Goal: Task Accomplishment & Management: Manage account settings

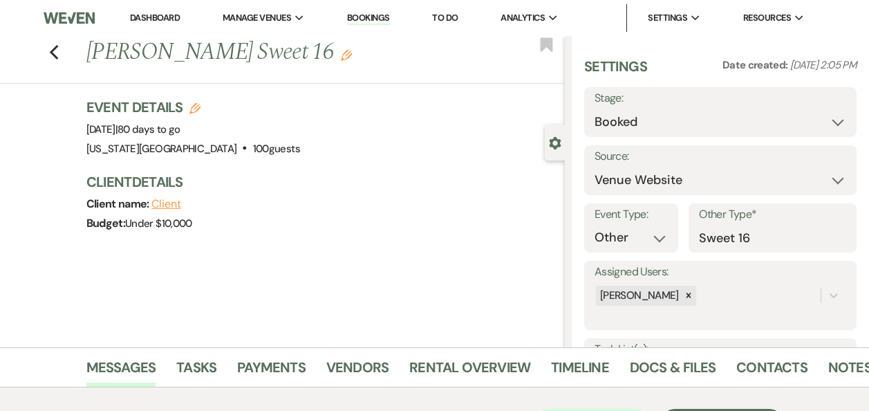
select select "5"
select select "13"
click at [151, 14] on link "Dashboard" at bounding box center [155, 18] width 50 height 12
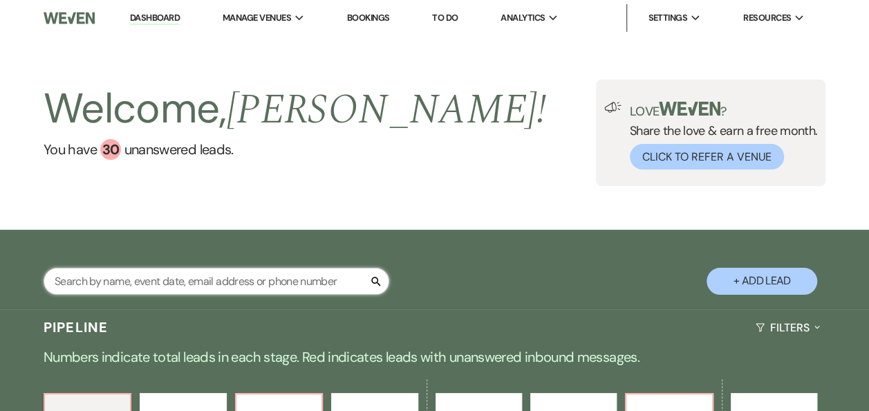
click at [167, 286] on input "text" at bounding box center [217, 281] width 346 height 27
type input "[PERSON_NAME]"
select select "6"
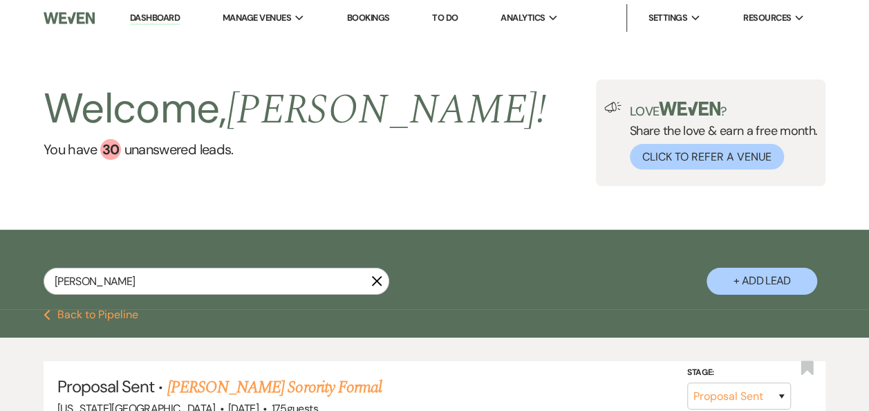
click at [759, 281] on button "+ Add Lead" at bounding box center [762, 281] width 111 height 27
select select "588"
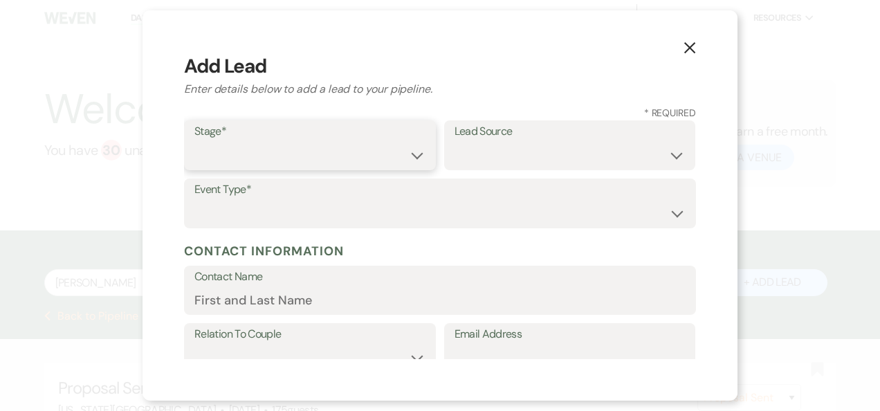
click at [409, 155] on select "Inquiry Follow Up Tour Requested Tour Confirmed Toured Proposal Sent Booked Lost" at bounding box center [309, 155] width 231 height 27
select select "1"
click at [194, 142] on select "Inquiry Follow Up Tour Requested Tour Confirmed Toured Proposal Sent Booked Lost" at bounding box center [309, 155] width 231 height 27
click at [661, 155] on select "Weven Venue Website Instagram Facebook Pinterest Google The Knot Wedding Wire H…" at bounding box center [569, 155] width 231 height 27
select select "22"
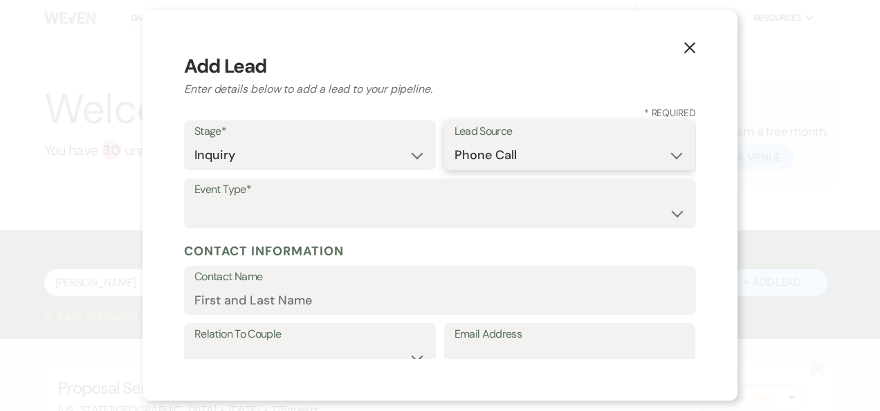
click at [454, 142] on select "Weven Venue Website Instagram Facebook Pinterest Google The Knot Wedding Wire H…" at bounding box center [569, 155] width 231 height 27
click at [664, 213] on select "Wedding Anniversary Party Baby Shower Bachelorette / Bachelor Party Birthday Pa…" at bounding box center [439, 213] width 491 height 27
select select "13"
click at [501, 210] on input "Other Type*" at bounding box center [569, 213] width 231 height 27
type input "Sorority Date Party"
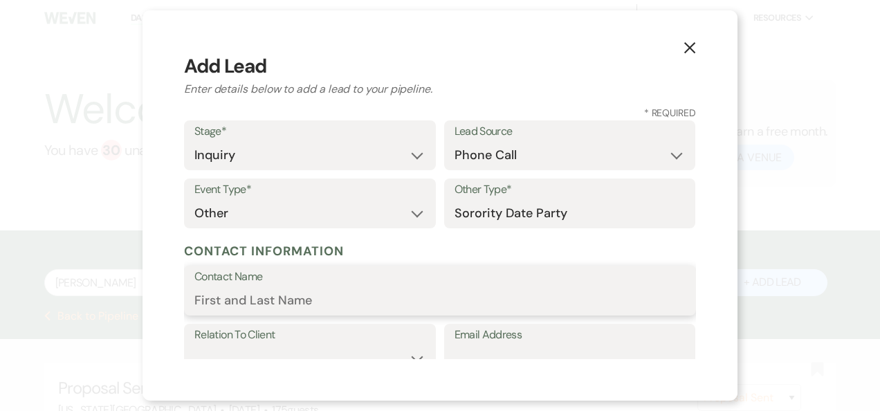
click at [249, 308] on input "Contact Name" at bounding box center [439, 300] width 491 height 27
type input "Alexzandra"
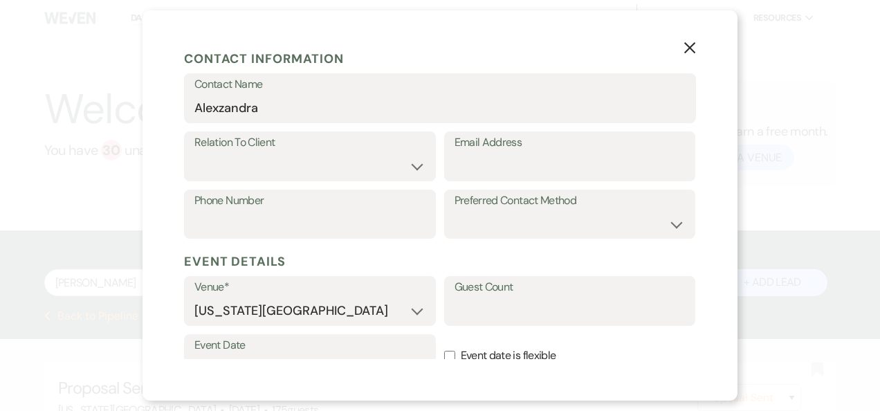
scroll to position [194, 0]
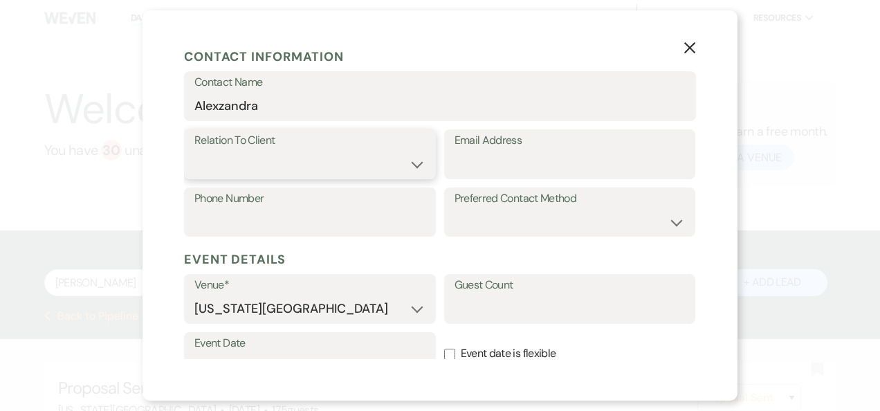
click at [412, 167] on select "Client Event Planner Parent of Client Family Member Friend Other" at bounding box center [309, 164] width 231 height 27
select select "2"
click at [194, 151] on select "Client Event Planner Parent of Client Family Member Friend Other" at bounding box center [309, 164] width 231 height 27
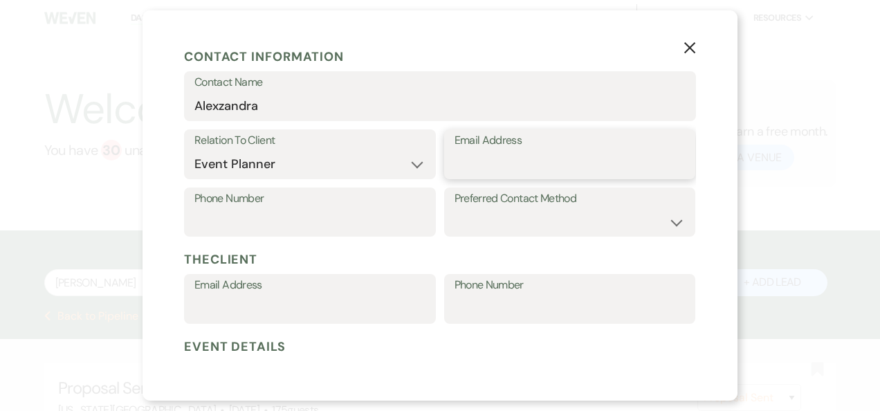
click at [473, 165] on input "Email Address" at bounding box center [569, 164] width 231 height 27
type input "[EMAIL_ADDRESS][DOMAIN_NAME]"
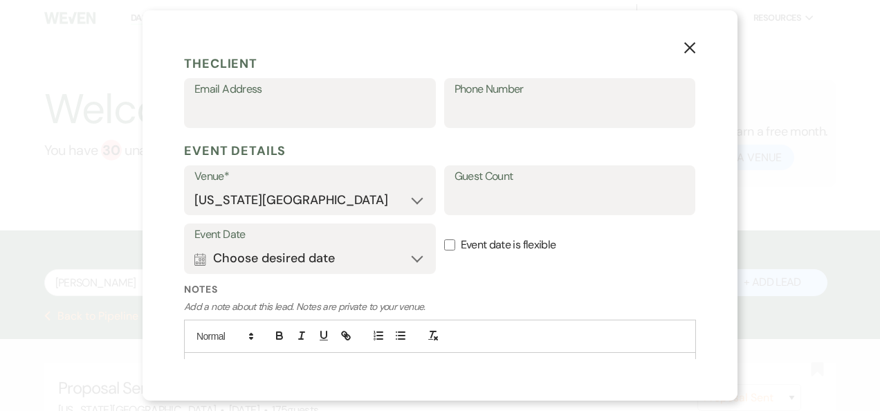
scroll to position [389, 0]
click at [455, 201] on input "Guest Count" at bounding box center [569, 200] width 231 height 27
type input "250"
click at [412, 257] on button "Calendar Choose desired date Expand" at bounding box center [309, 260] width 231 height 28
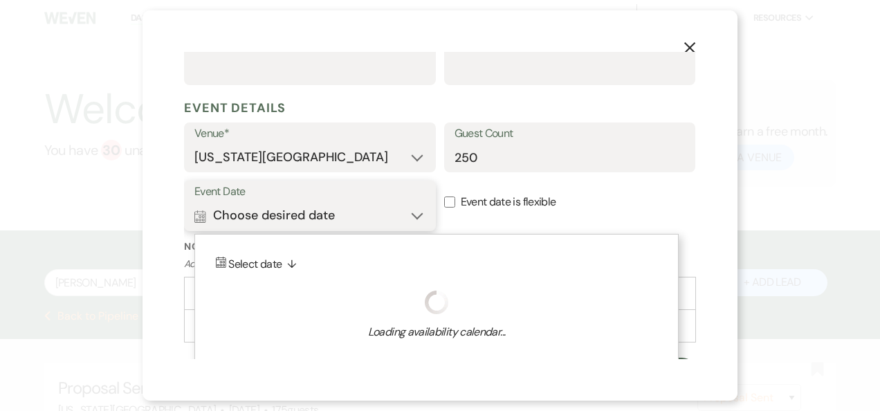
scroll to position [458, 0]
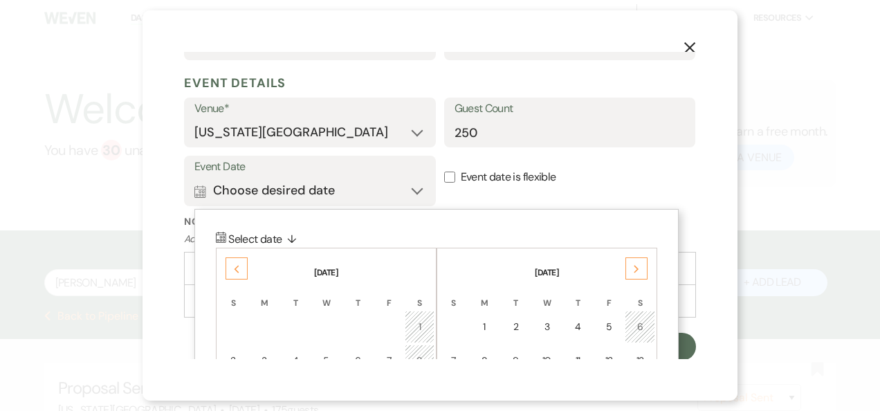
click at [236, 268] on use at bounding box center [236, 270] width 5 height 8
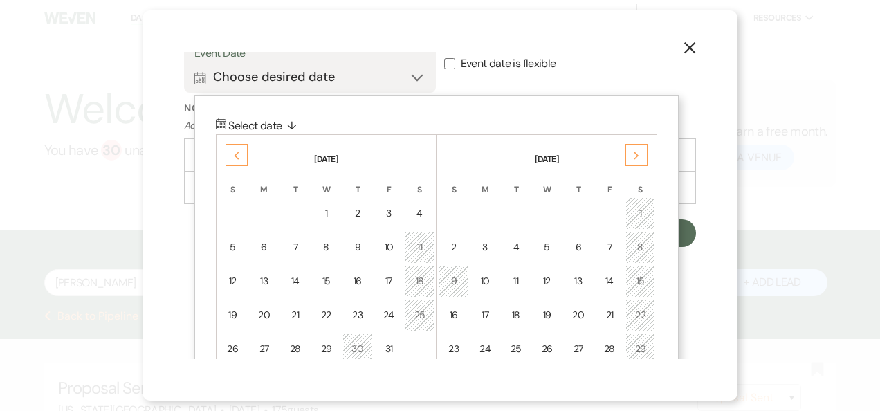
scroll to position [577, 0]
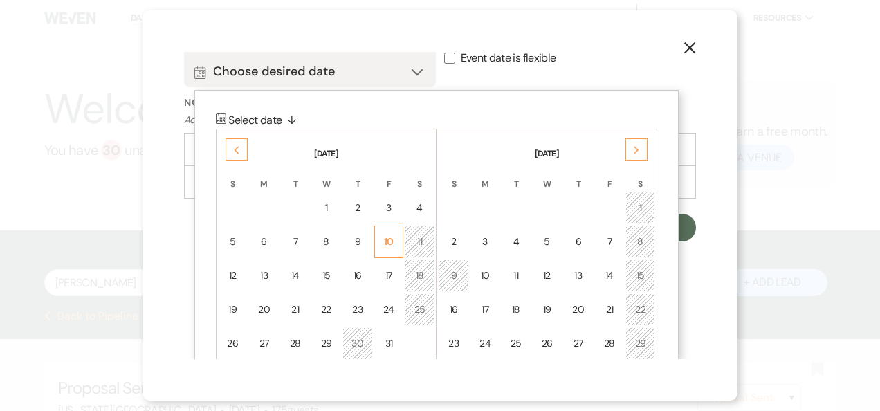
click at [390, 240] on div "10" at bounding box center [389, 241] width 12 height 15
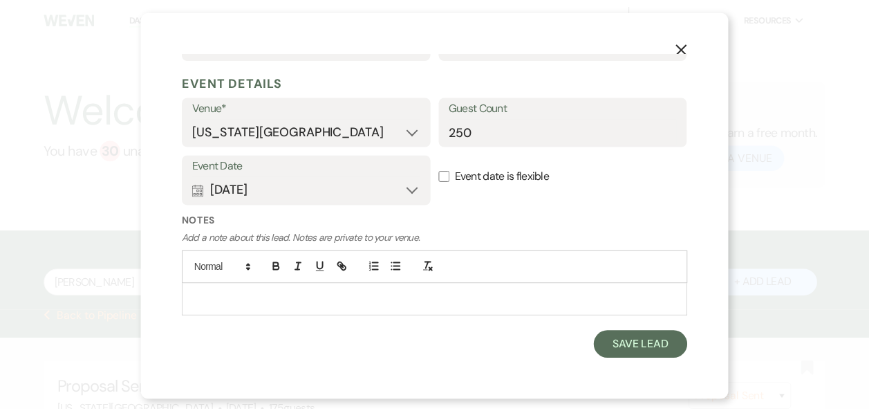
scroll to position [458, 0]
click at [637, 350] on button "Save Lead" at bounding box center [648, 347] width 95 height 28
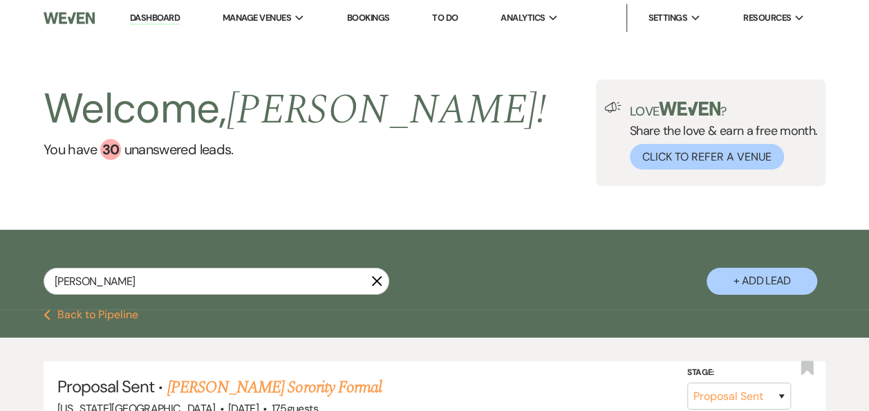
click at [378, 279] on use "button" at bounding box center [377, 281] width 10 height 10
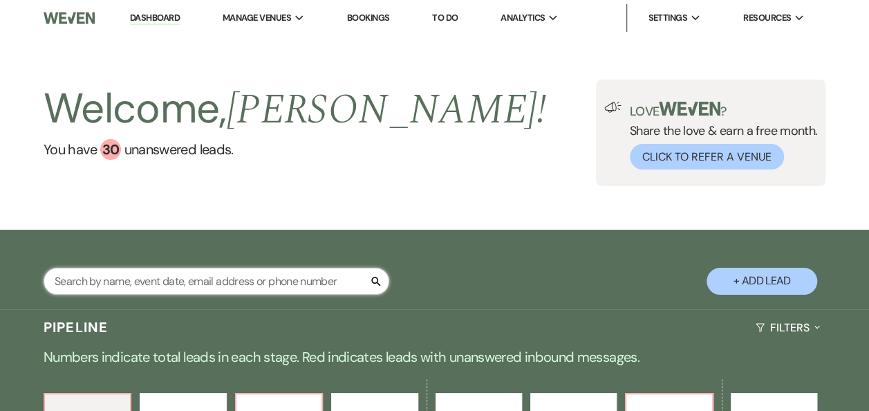
click at [344, 281] on input "text" at bounding box center [217, 281] width 346 height 27
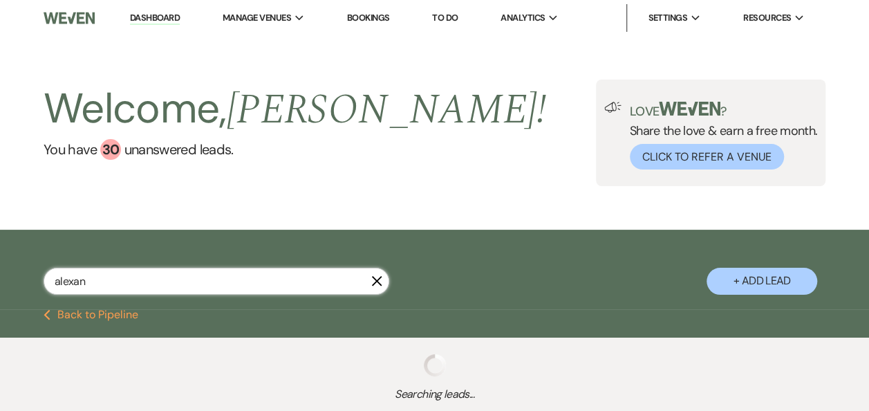
type input "alexand"
select select "8"
select select "10"
select select "2"
select select "8"
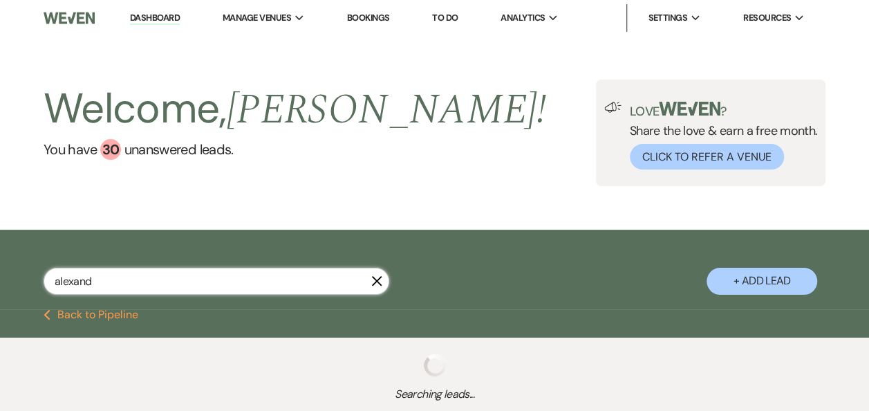
select select "5"
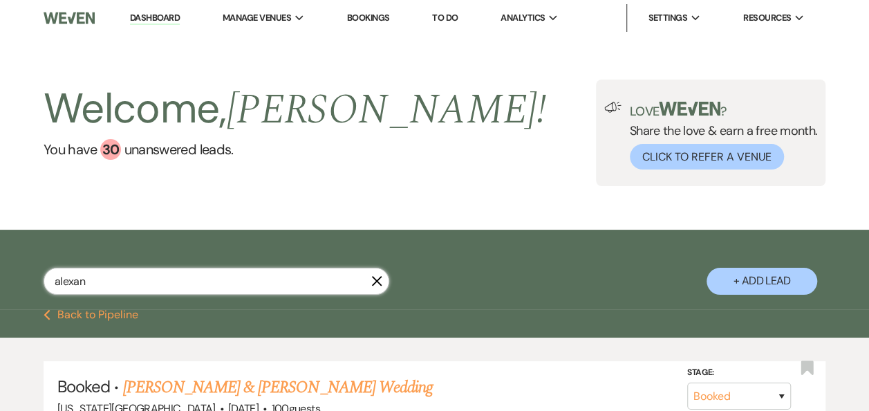
type input "alexa"
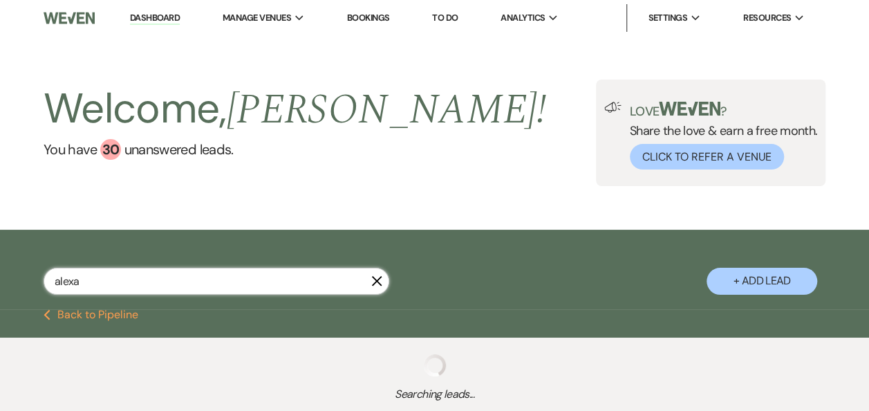
select select "8"
select select "10"
select select "2"
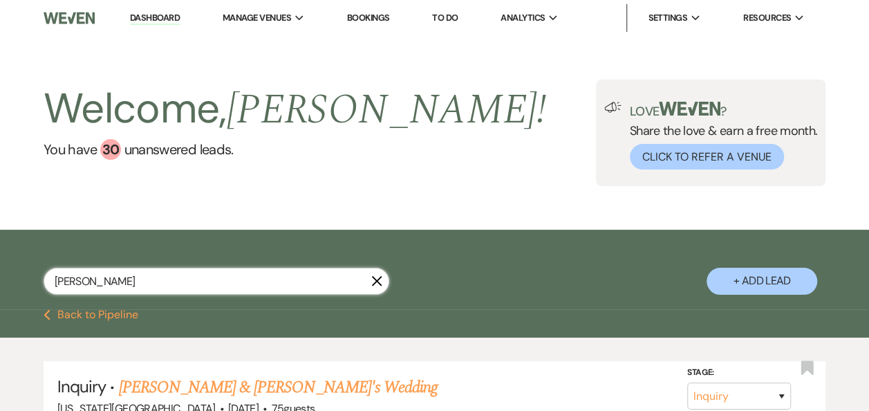
type input "alexz"
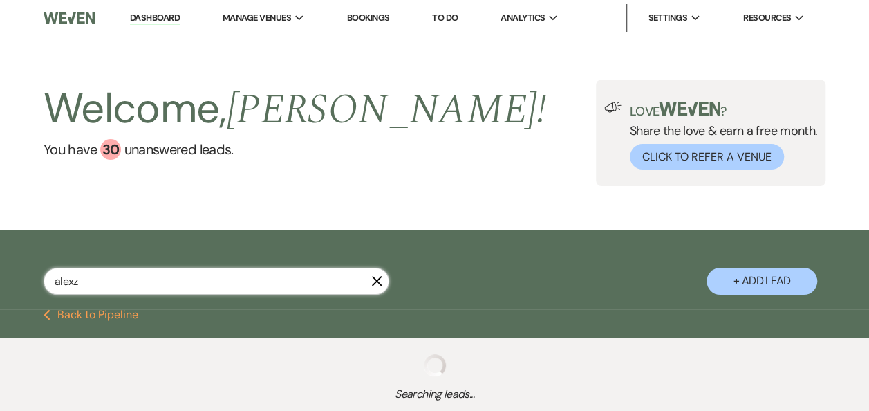
select select "8"
select select "10"
select select "2"
select select "8"
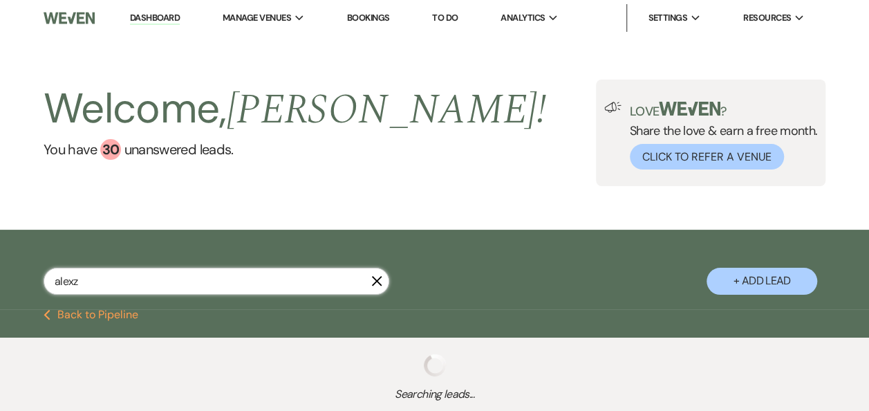
select select "5"
select select "8"
select select "6"
select select "8"
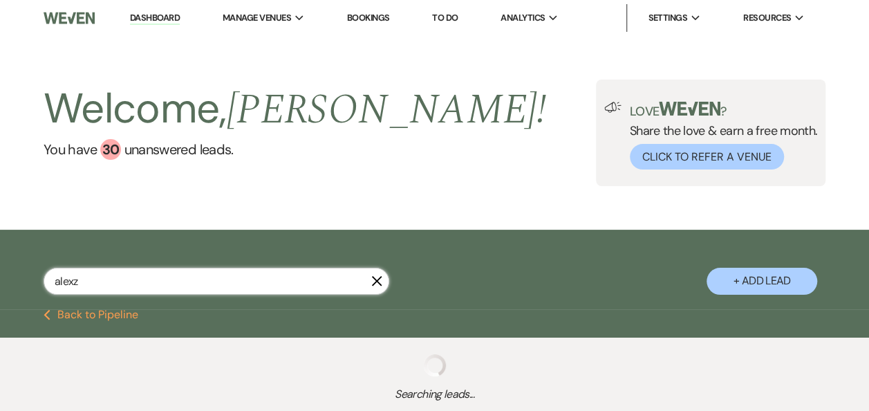
select select "5"
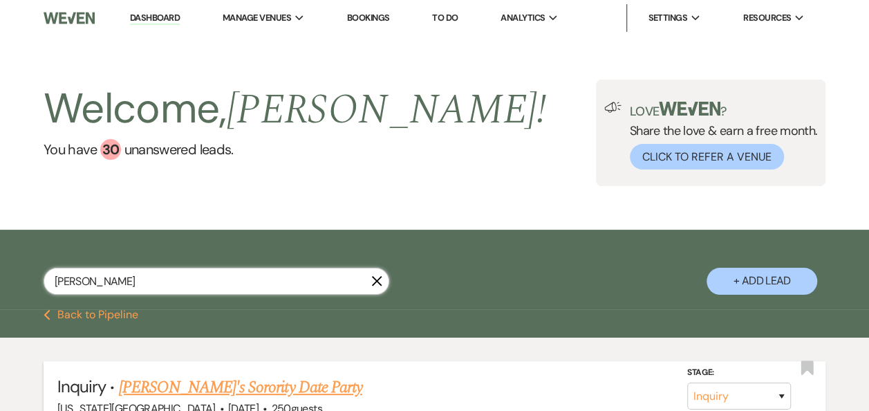
type input "[PERSON_NAME]"
click at [278, 389] on link "[PERSON_NAME]'s Sorority Date Party" at bounding box center [240, 387] width 243 height 25
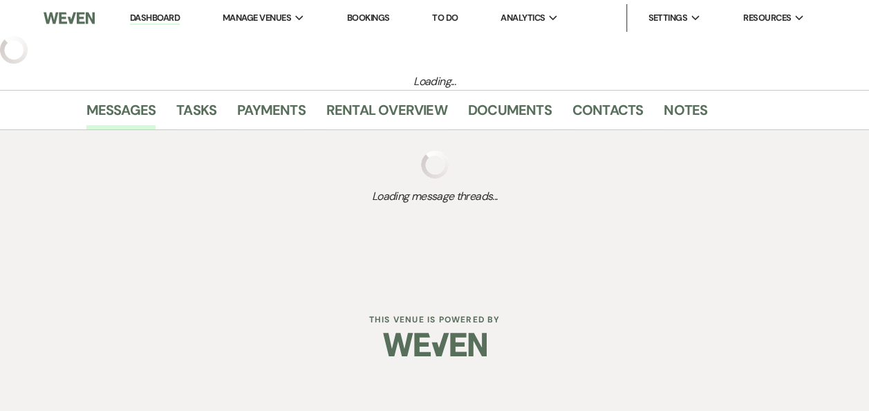
select select "22"
select select "13"
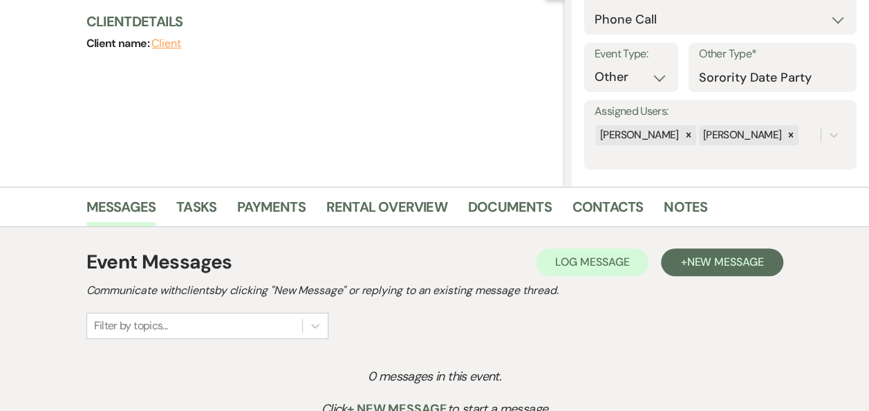
scroll to position [164, 0]
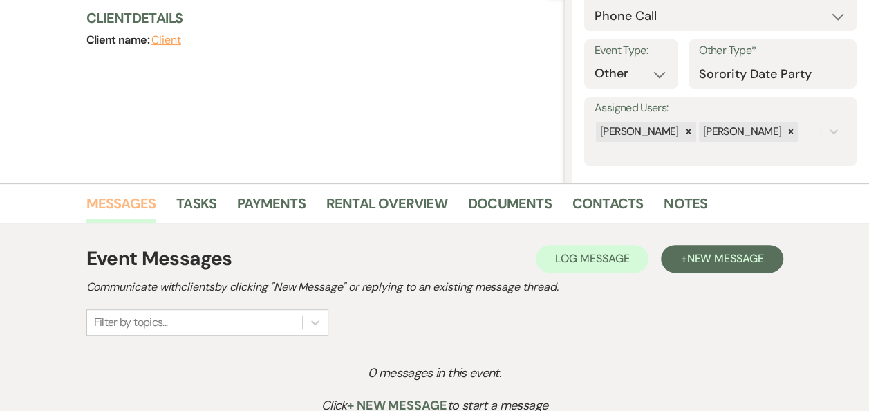
click at [120, 201] on link "Messages" at bounding box center [121, 207] width 70 height 30
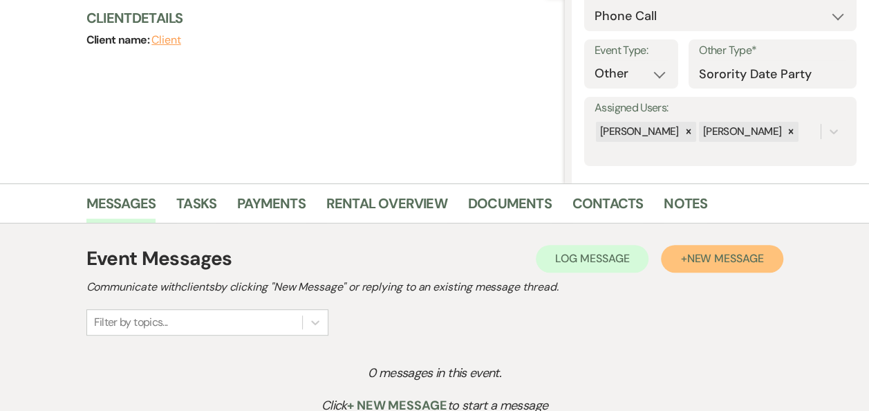
click at [726, 260] on span "New Message" at bounding box center [725, 258] width 77 height 15
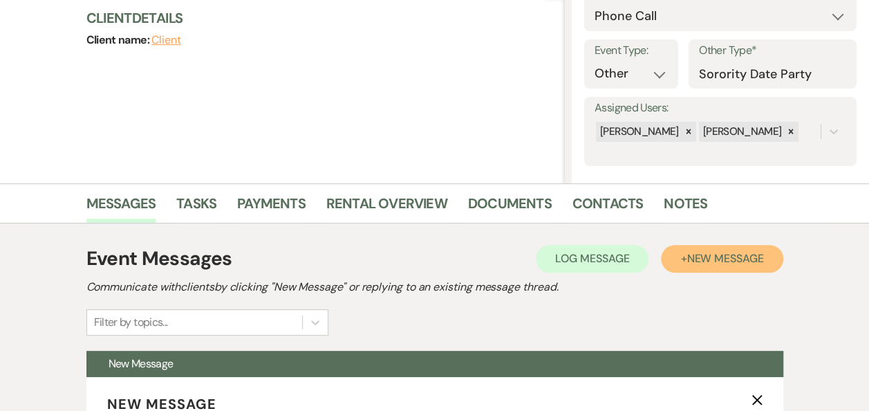
scroll to position [125, 0]
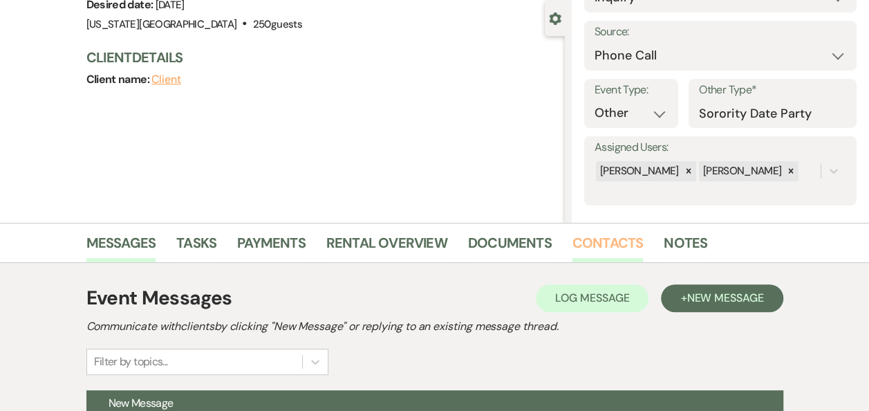
click at [602, 241] on link "Contacts" at bounding box center [608, 247] width 71 height 30
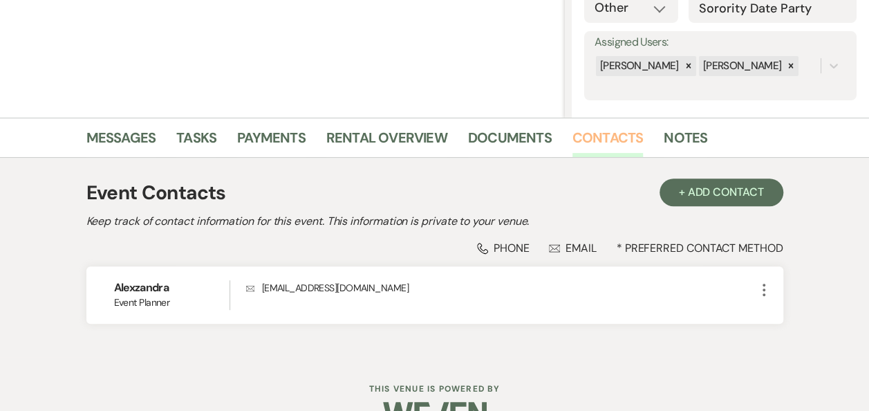
scroll to position [264, 0]
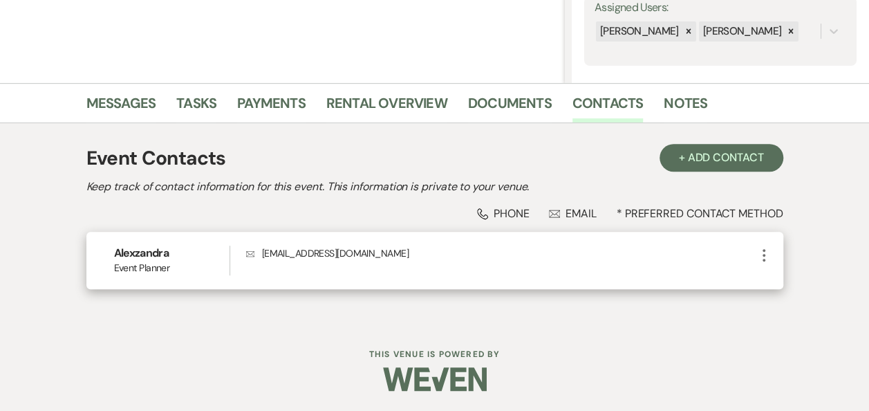
click at [764, 258] on use "button" at bounding box center [764, 255] width 3 height 12
click at [792, 289] on button "Pencil Edit" at bounding box center [797, 282] width 82 height 24
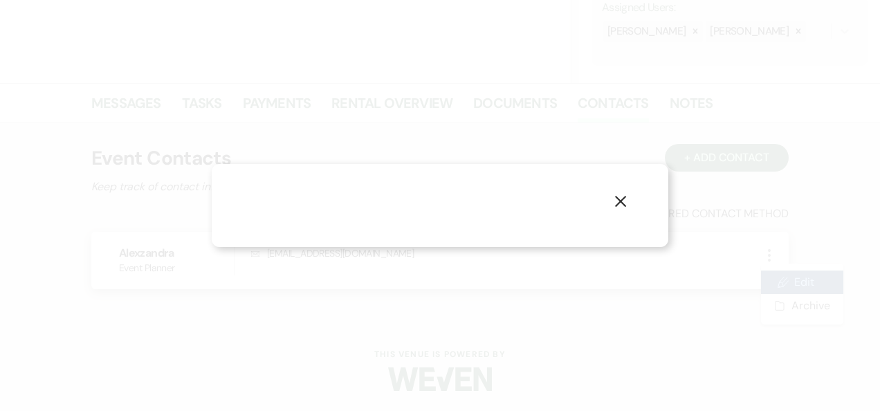
select select "2"
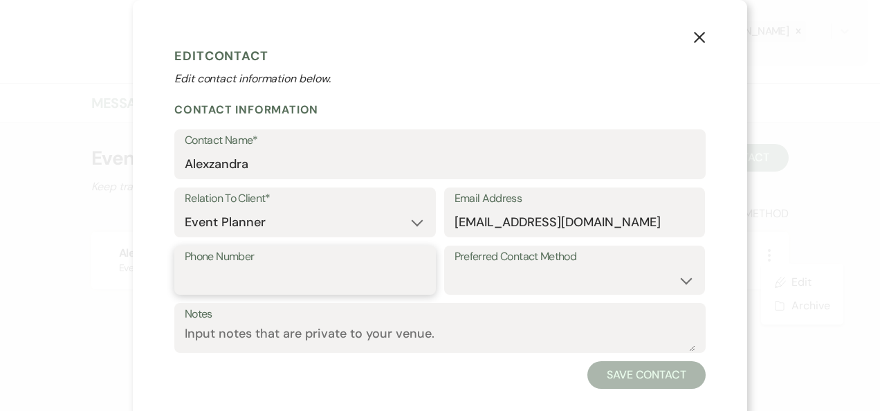
click at [278, 278] on input "Phone Number" at bounding box center [305, 279] width 241 height 27
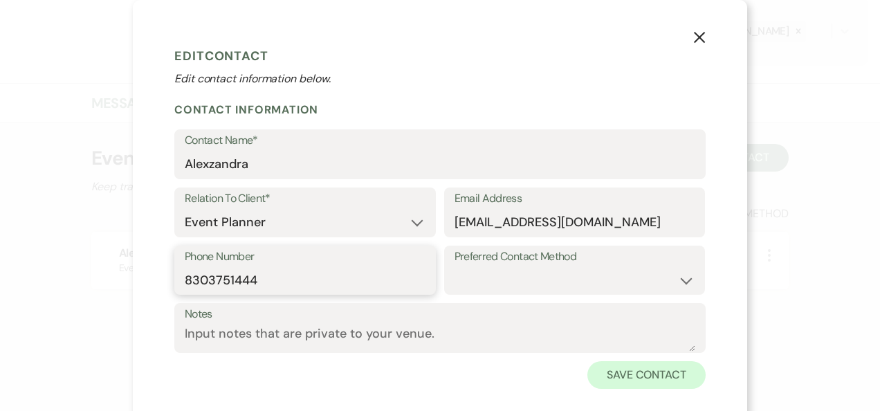
type input "8303751444"
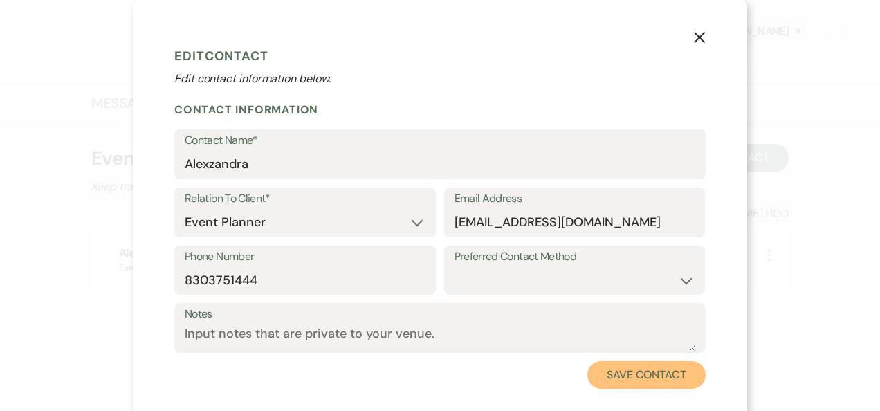
click at [629, 376] on button "Save Contact" at bounding box center [646, 375] width 118 height 28
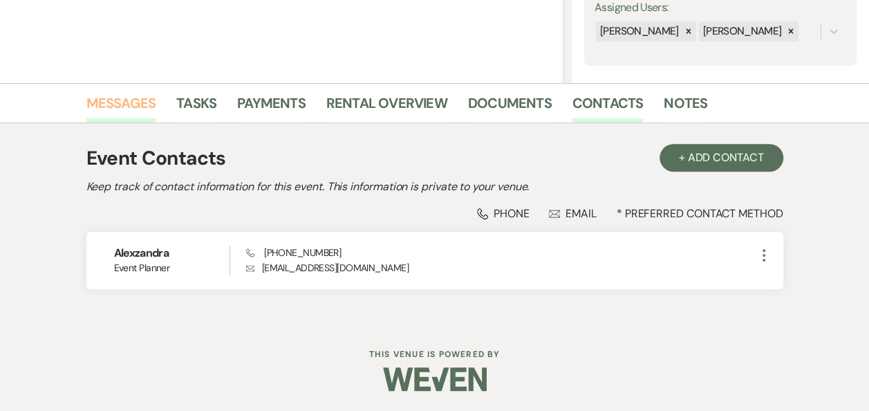
click at [128, 95] on link "Messages" at bounding box center [121, 107] width 70 height 30
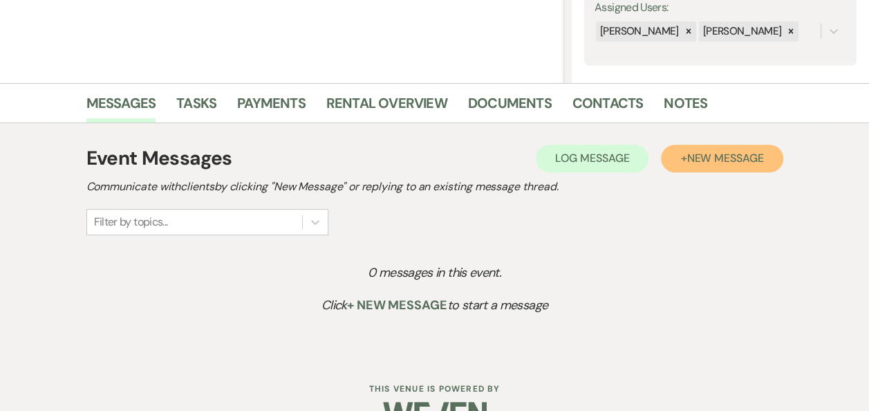
click at [732, 160] on span "New Message" at bounding box center [725, 158] width 77 height 15
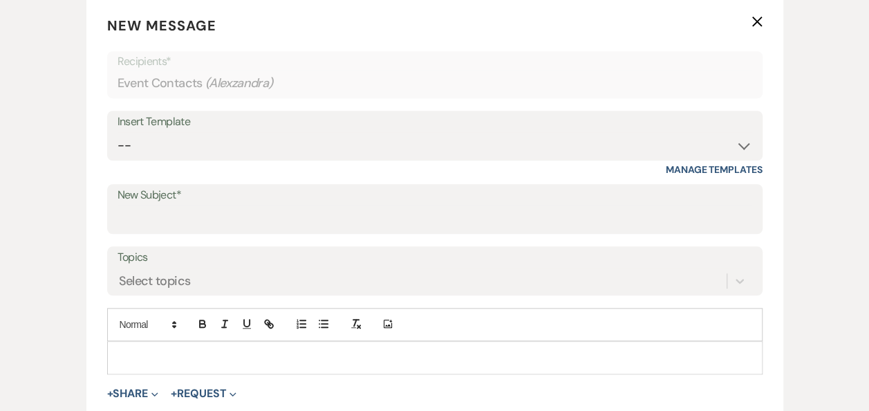
scroll to position [557, 0]
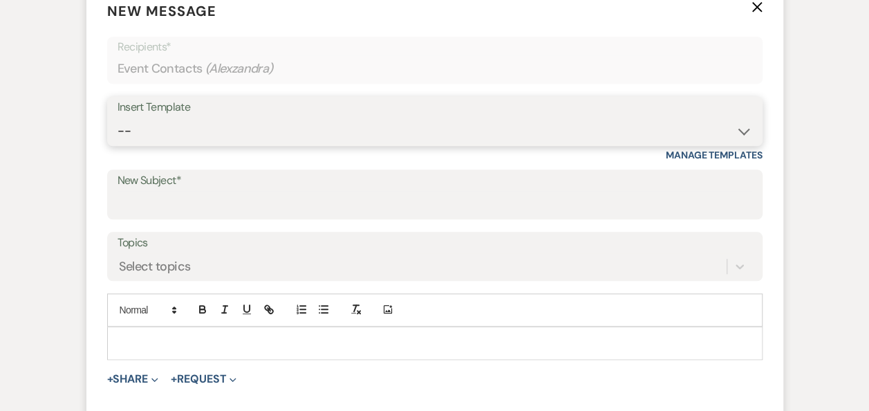
click at [742, 130] on select "-- Weven Planning Portal Introduction (Booked Events) Follow Up Booking Procedu…" at bounding box center [435, 131] width 635 height 27
select select "691"
click at [118, 118] on select "-- Weven Planning Portal Introduction (Booked Events) Follow Up Booking Procedu…" at bounding box center [435, 131] width 635 height 27
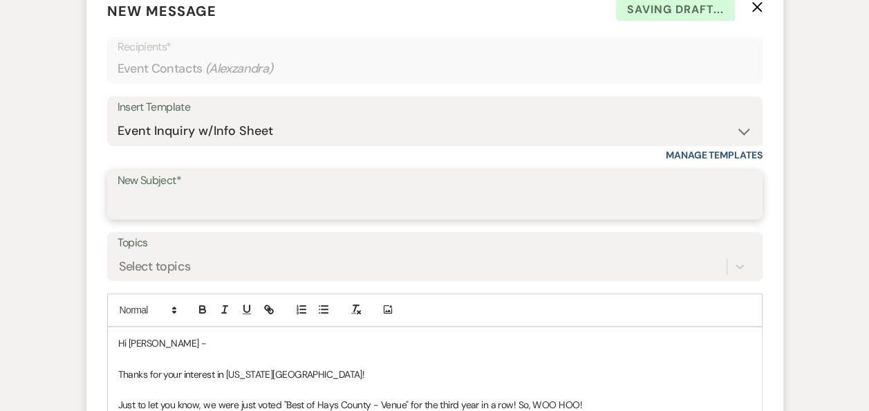
click at [380, 202] on input "New Subject*" at bounding box center [435, 204] width 635 height 27
type input "[US_STATE] Rock House - Event Info Packet (Sorority Formal, [DATE])"
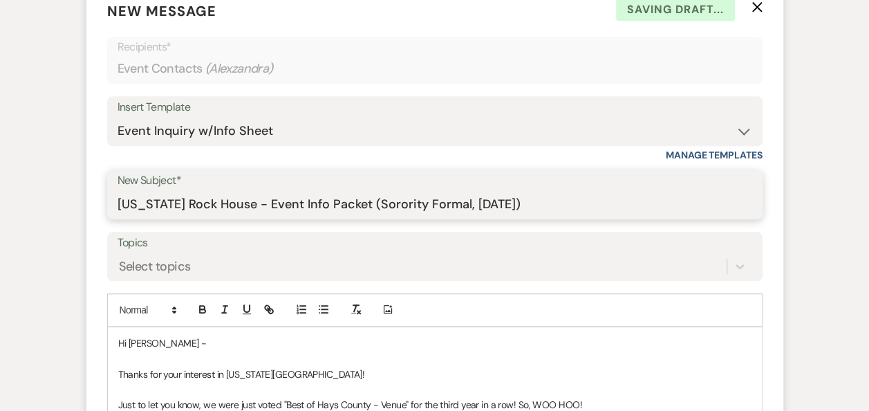
click at [335, 367] on p "Thanks for your interest in [US_STATE][GEOGRAPHIC_DATA]!" at bounding box center [435, 374] width 634 height 15
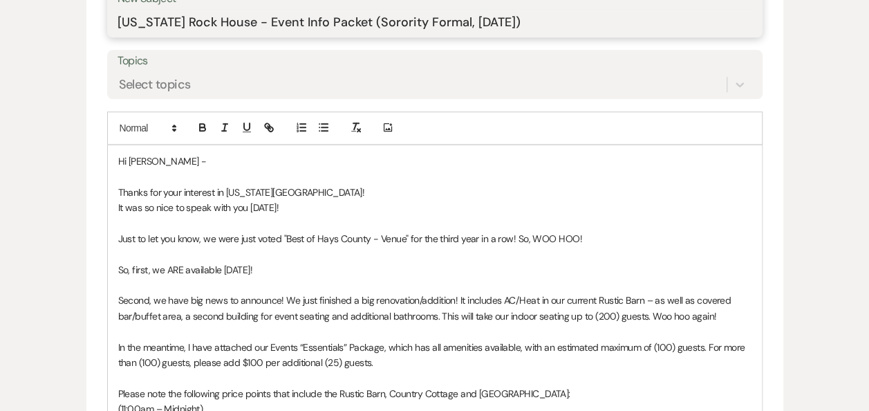
scroll to position [751, 0]
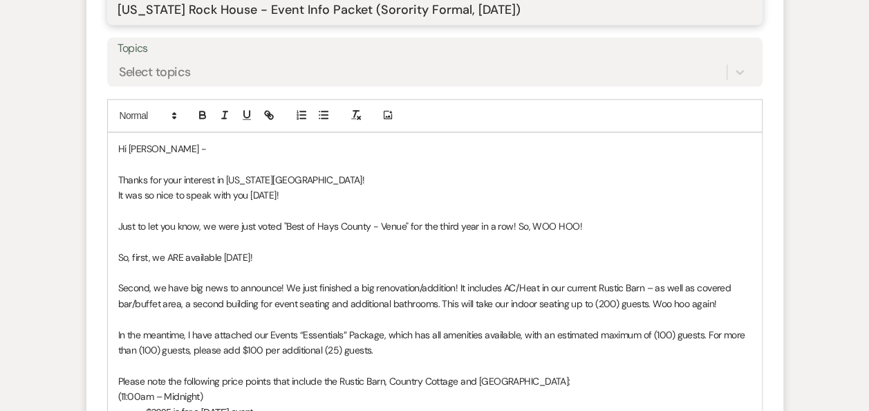
click at [149, 253] on p "So, first, we ARE available [DATE]!" at bounding box center [435, 257] width 634 height 15
click at [273, 253] on p "So first, as I told you, we ARE available [DATE]!" at bounding box center [435, 257] width 634 height 15
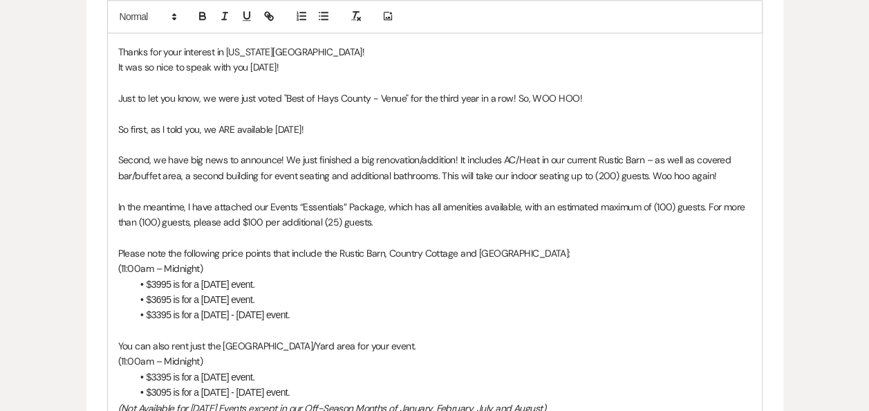
scroll to position [881, 0]
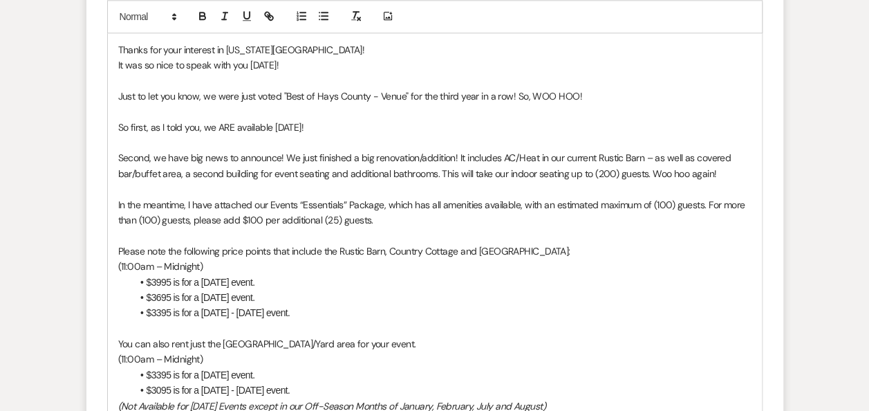
click at [381, 201] on p "In the meantime, I have attached our Events “Essentials” Package, which has all…" at bounding box center [435, 212] width 634 height 31
click at [162, 279] on li "$3995 is for a [DATE] event." at bounding box center [442, 282] width 620 height 15
click at [479, 221] on p "In the meantime, I have attached our Events “Essentials” Package for [DATE], wh…" at bounding box center [435, 212] width 634 height 31
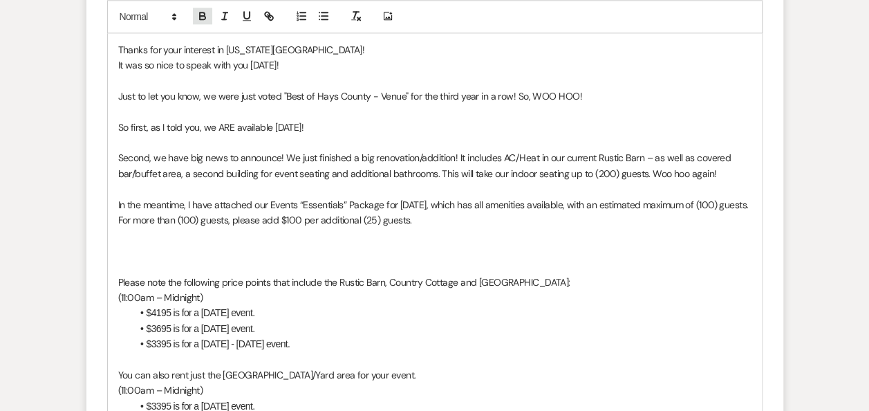
click at [205, 17] on icon "button" at bounding box center [202, 16] width 12 height 12
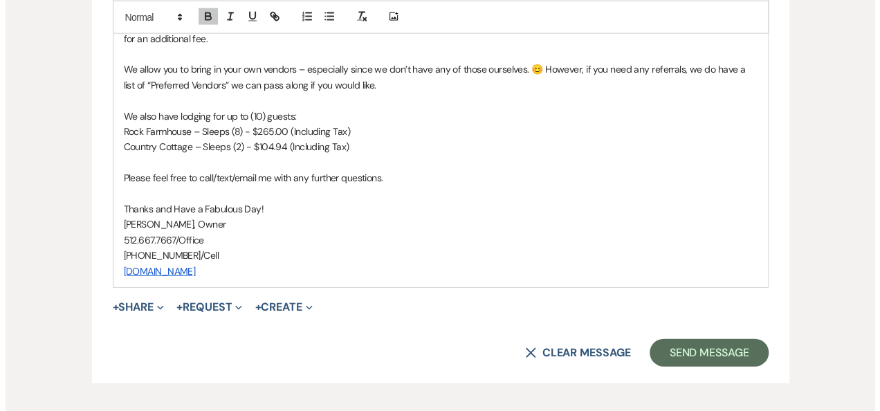
scroll to position [1538, 0]
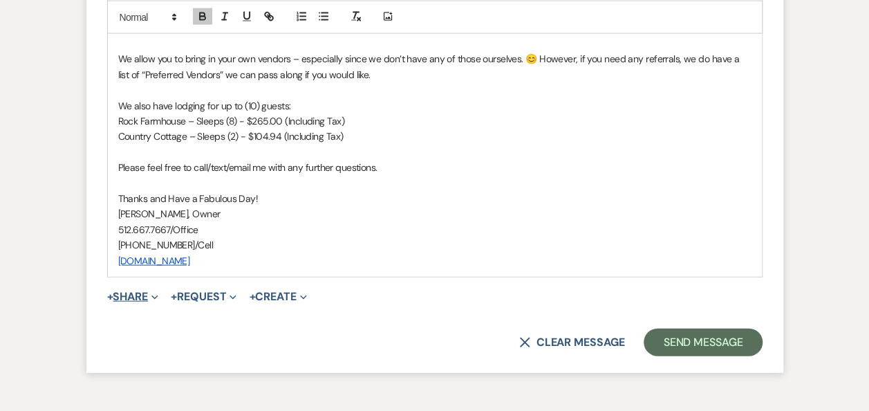
click at [140, 292] on button "+ Share Expand" at bounding box center [133, 296] width 52 height 11
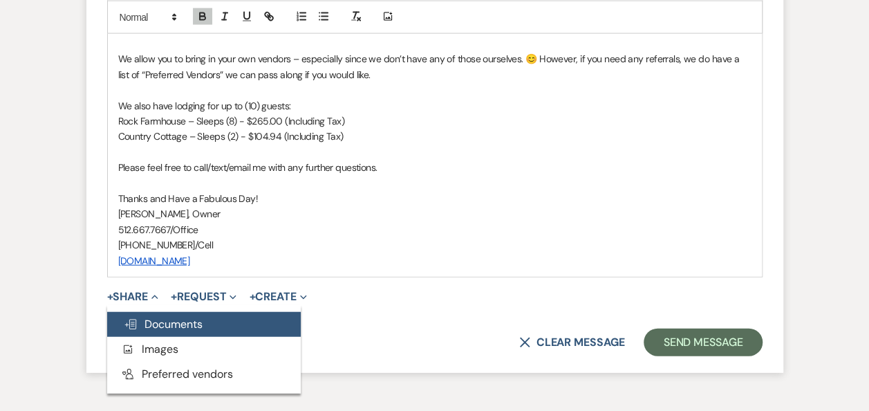
click at [176, 322] on span "Doc Upload Documents" at bounding box center [163, 324] width 79 height 15
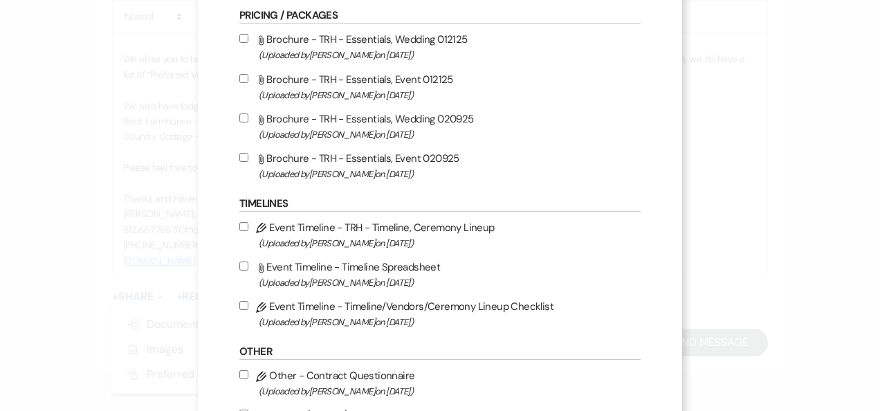
scroll to position [364, 0]
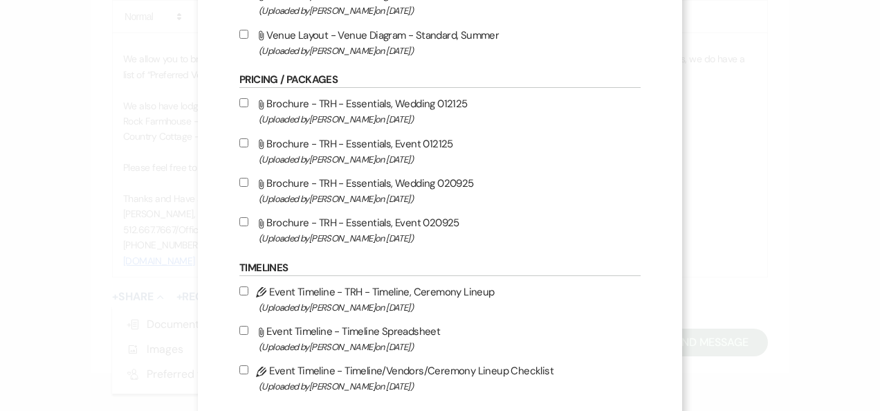
click at [239, 220] on input "Attach File Brochure - TRH - Essentials, Event 020925 (Uploaded by [PERSON_NAME…" at bounding box center [243, 221] width 9 height 9
checkbox input "true"
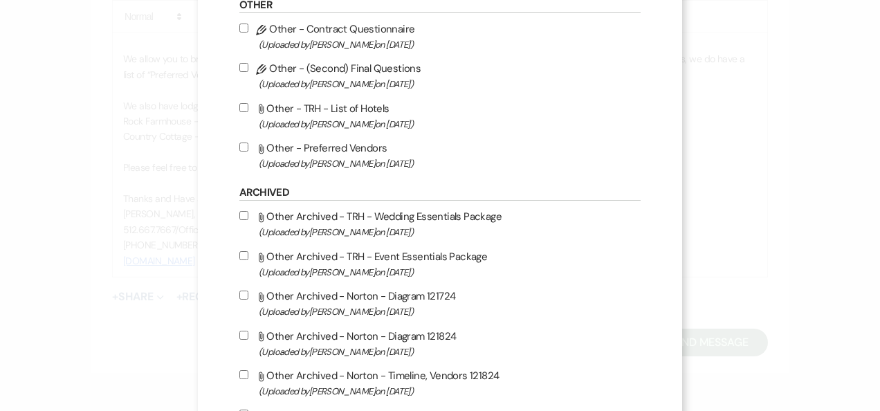
scroll to position [777, 0]
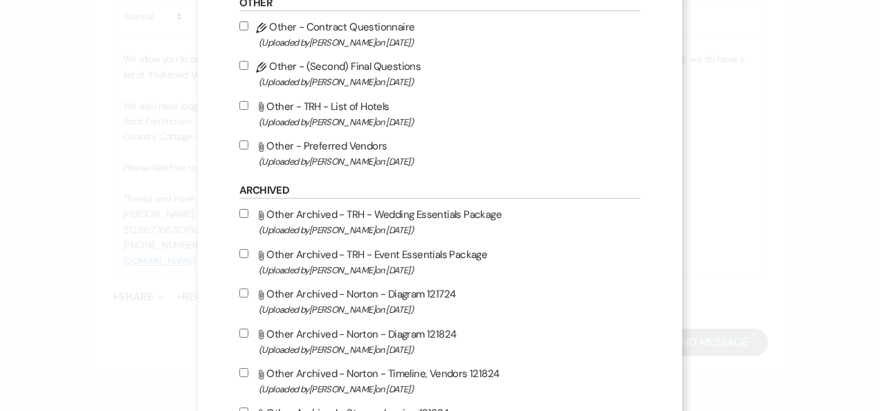
click at [241, 142] on input "Attach File Other - Preferred Vendors (Uploaded by [PERSON_NAME] on [DATE] )" at bounding box center [243, 144] width 9 height 9
checkbox input "true"
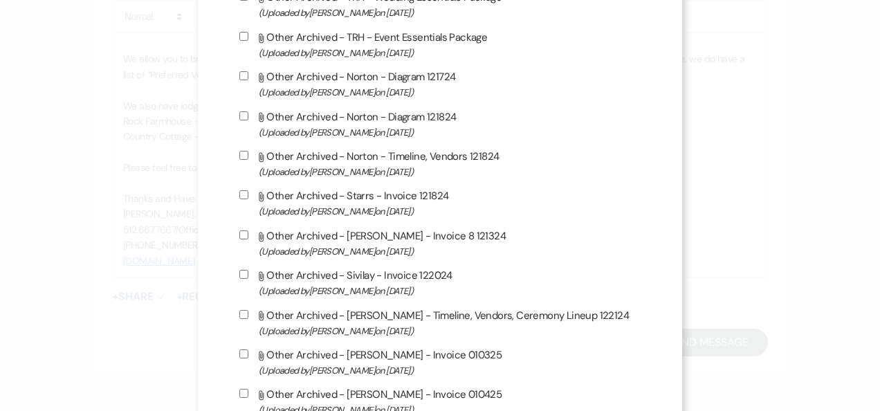
scroll to position [1241, 0]
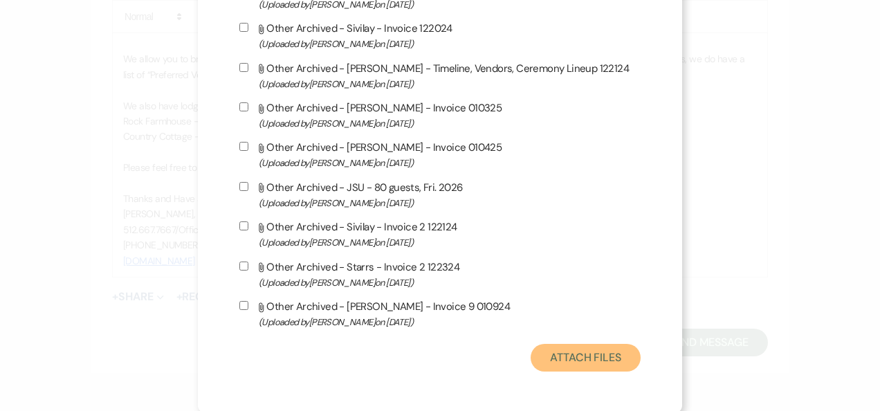
click at [571, 353] on button "Attach Files" at bounding box center [586, 358] width 110 height 28
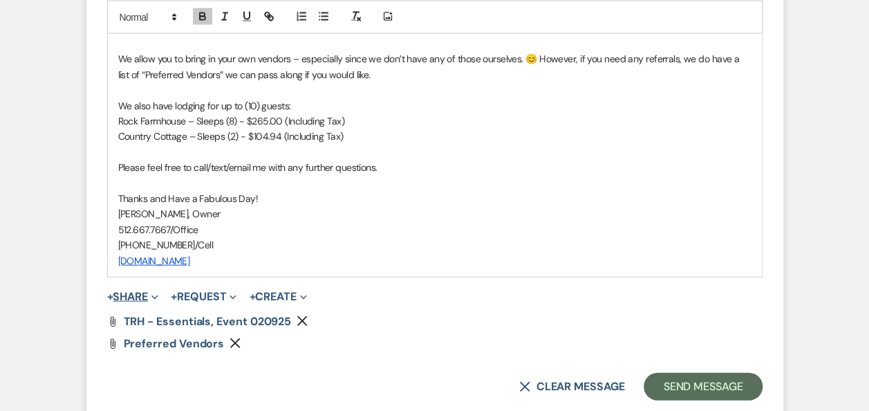
click at [142, 295] on button "+ Share Expand" at bounding box center [133, 296] width 52 height 11
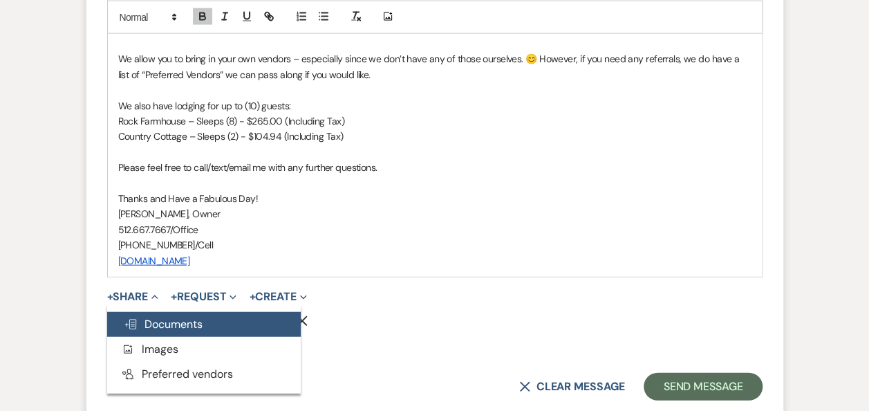
click at [172, 321] on span "Doc Upload Documents" at bounding box center [163, 324] width 79 height 15
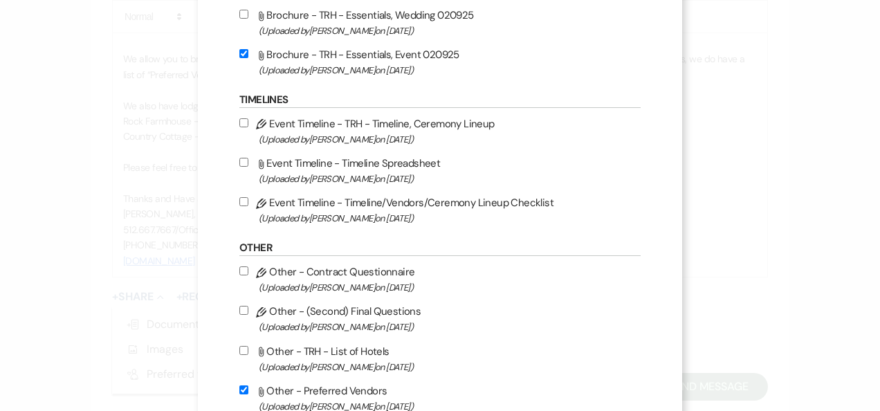
scroll to position [542, 0]
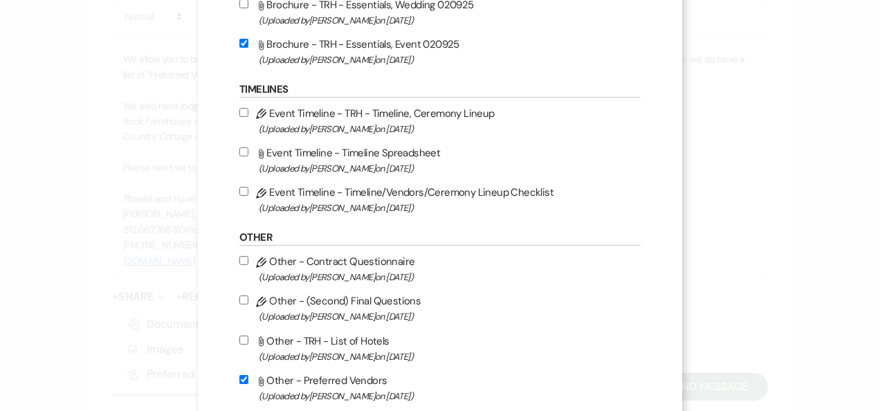
click at [239, 257] on input "Pencil Other - Contract Questionnaire (Uploaded by [PERSON_NAME] on [DATE] )" at bounding box center [243, 260] width 9 height 9
checkbox input "true"
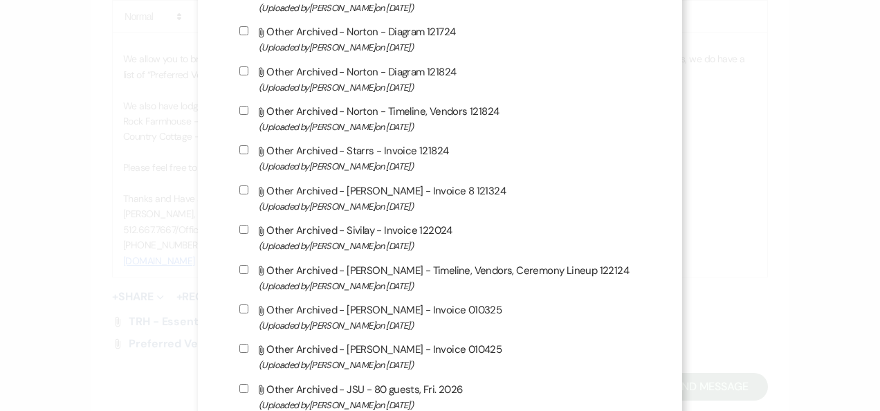
scroll to position [1241, 0]
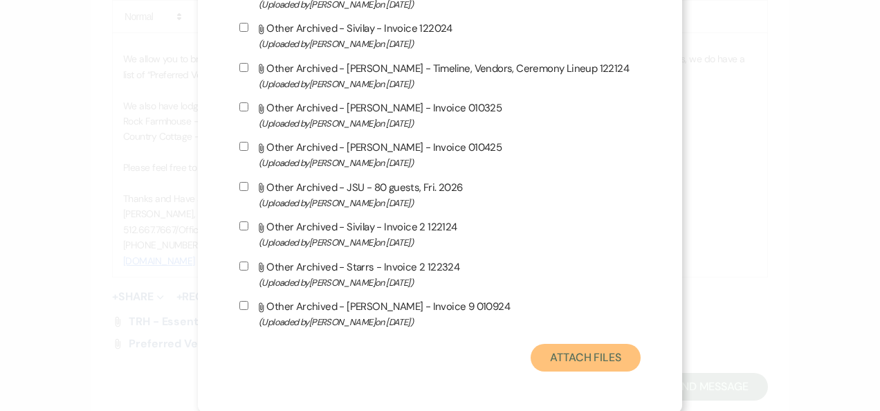
click at [584, 361] on button "Attach Files" at bounding box center [586, 358] width 110 height 28
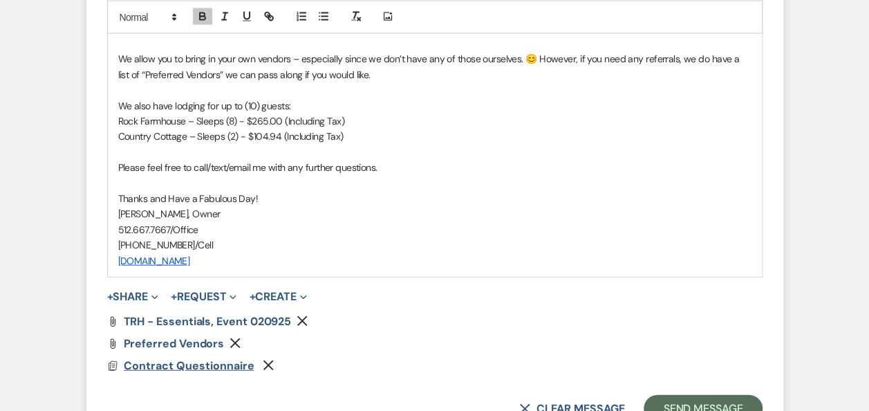
click at [221, 365] on span "Contract Questionnaire" at bounding box center [189, 365] width 131 height 15
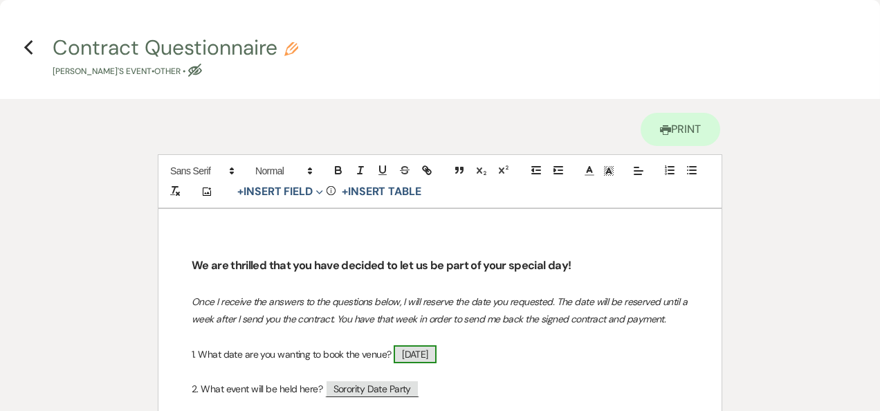
click at [401, 351] on span "[DATE]" at bounding box center [415, 354] width 43 height 18
select select "smartCustomField"
select select "{{eventDate}}"
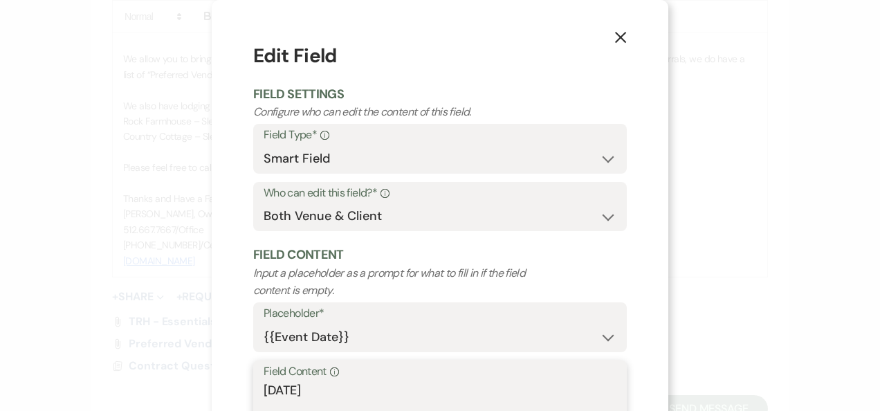
click at [264, 389] on textarea "[DATE]" at bounding box center [440, 415] width 353 height 69
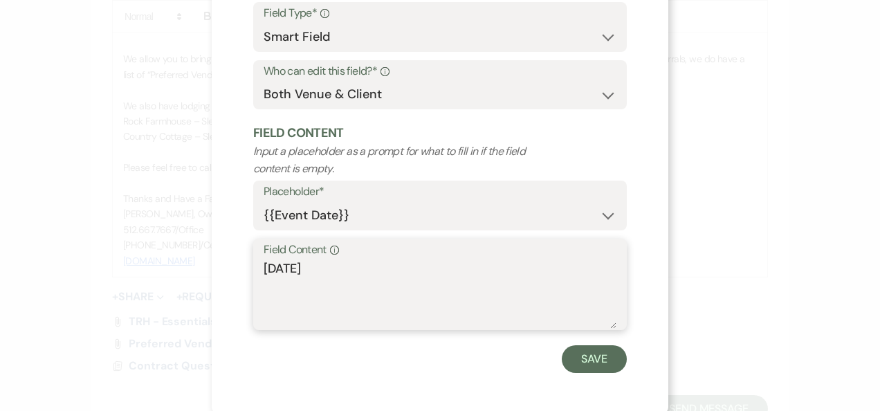
scroll to position [125, 0]
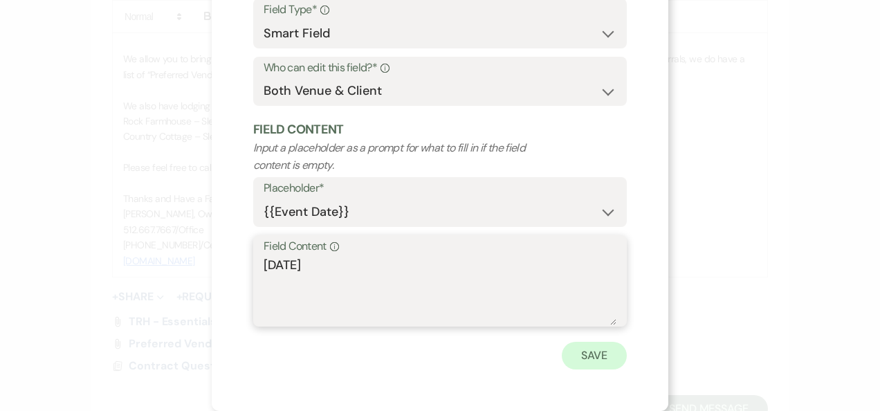
type textarea "[DATE]"
click at [590, 360] on button "Save" at bounding box center [594, 356] width 65 height 28
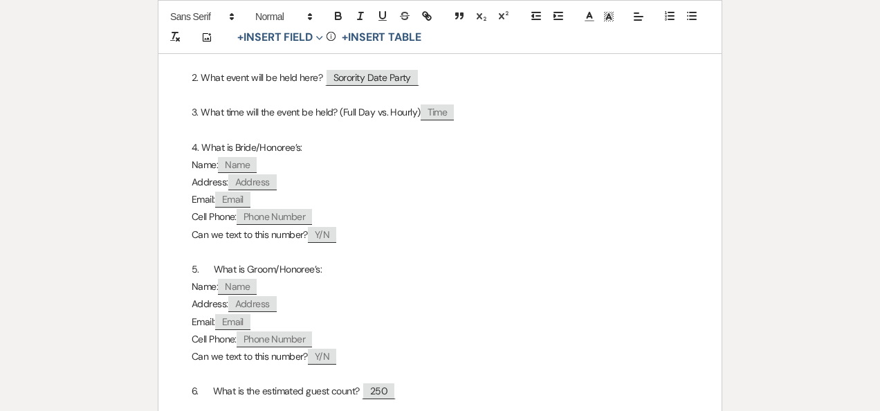
scroll to position [315, 0]
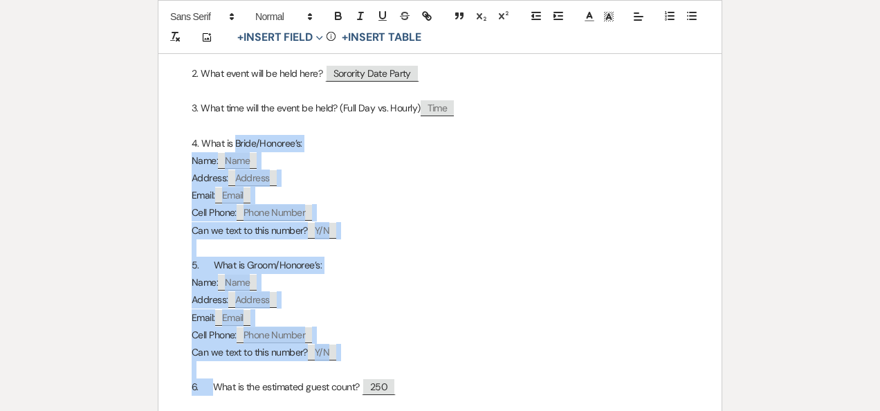
drag, startPoint x: 234, startPoint y: 134, endPoint x: 214, endPoint y: 383, distance: 249.8
click at [214, 383] on div "We are thrilled that you have decided to let us be part of your special day! On…" at bounding box center [439, 386] width 563 height 987
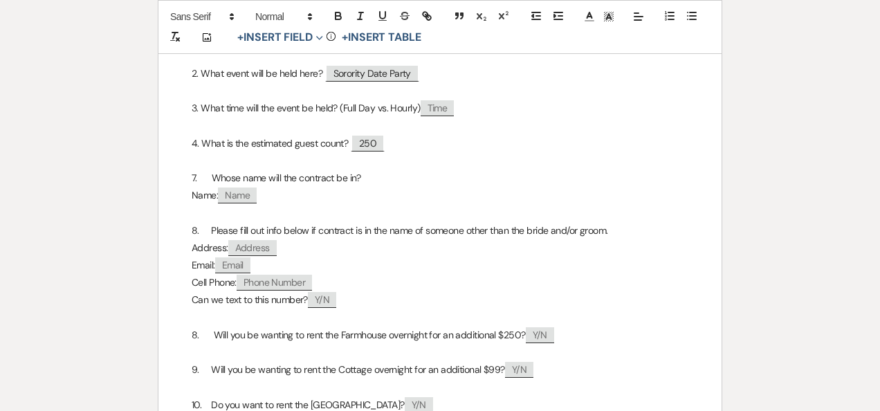
click at [195, 175] on p "7. Whose name will the contract be in?" at bounding box center [440, 177] width 497 height 17
drag, startPoint x: 210, startPoint y: 205, endPoint x: 210, endPoint y: 243, distance: 38.0
click at [210, 243] on div "We are thrilled that you have decided to let us be part of your special day! On…" at bounding box center [439, 264] width 563 height 743
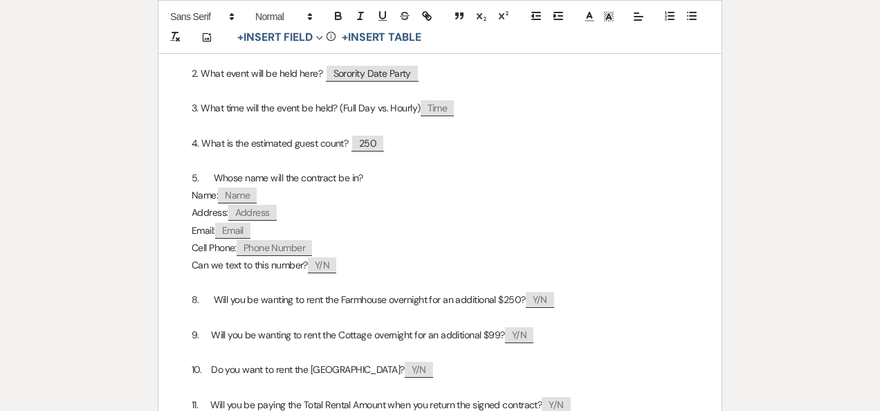
click at [196, 298] on p "8. Will you be wanting to rent the Farmhouse overnight for an additional $250? …" at bounding box center [440, 299] width 497 height 17
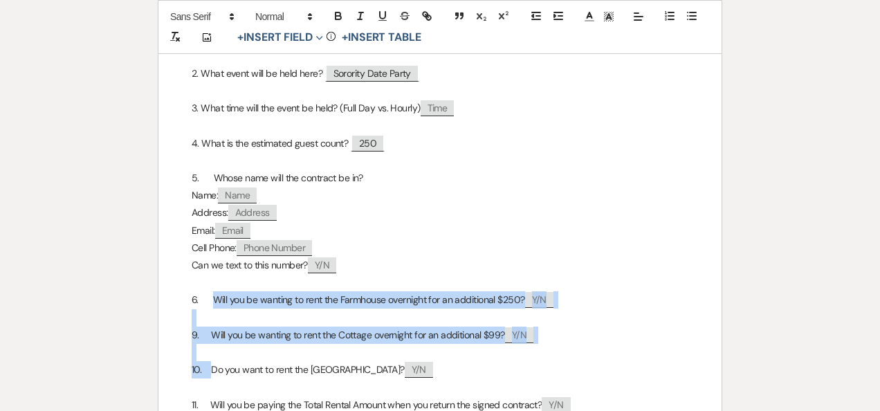
drag, startPoint x: 214, startPoint y: 295, endPoint x: 210, endPoint y: 368, distance: 72.7
click at [210, 368] on div "We are thrilled that you have decided to let us be part of your special day! On…" at bounding box center [439, 247] width 563 height 708
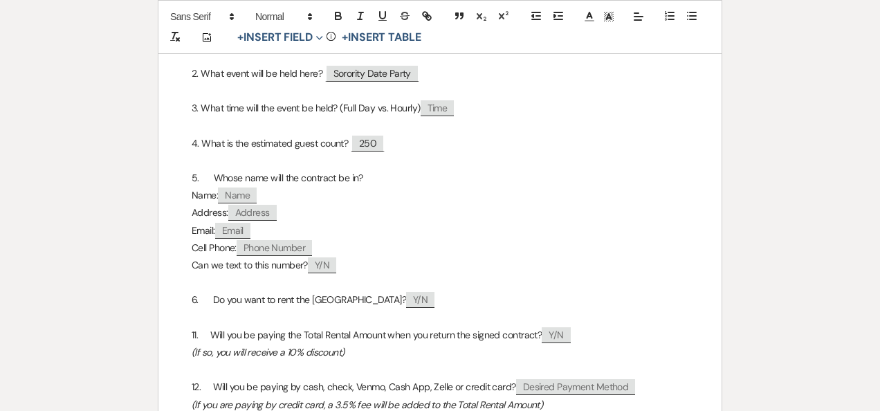
click at [370, 299] on p "6. Do you want to rent the [GEOGRAPHIC_DATA]? ﻿ Y/N ﻿" at bounding box center [440, 299] width 497 height 17
click at [195, 333] on p "11. Will you be paying the Total Rental Amount when you return the signed contr…" at bounding box center [440, 334] width 497 height 17
click at [198, 384] on p "12. Will you be paying by cash, check, Venmo, Cash App, Zelle or credit card? ﻿…" at bounding box center [440, 386] width 497 height 17
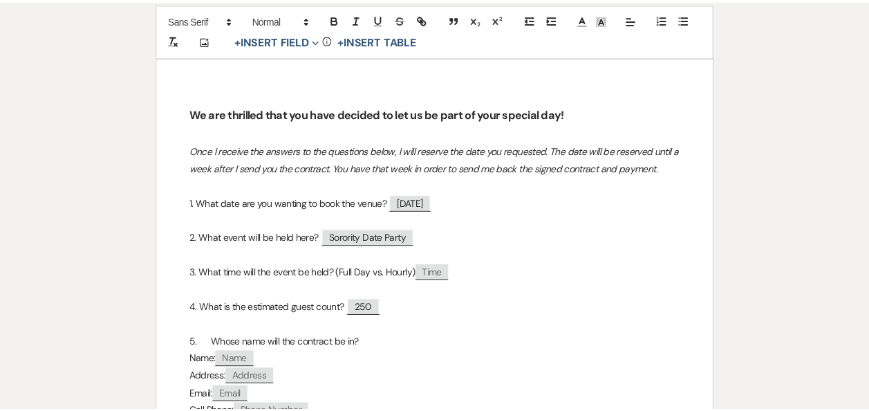
scroll to position [0, 0]
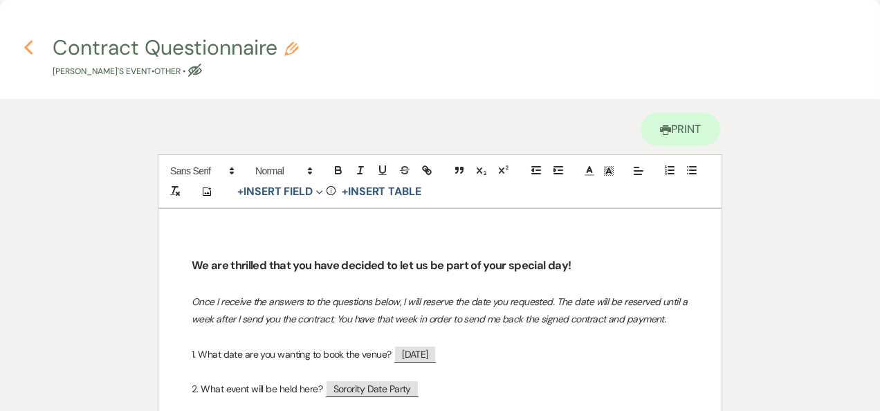
click at [27, 44] on use "button" at bounding box center [28, 47] width 9 height 15
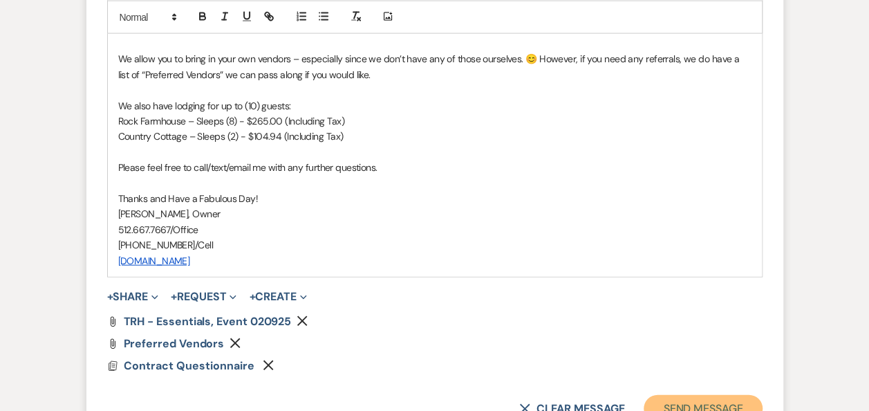
click at [714, 405] on button "Send Message" at bounding box center [703, 409] width 118 height 28
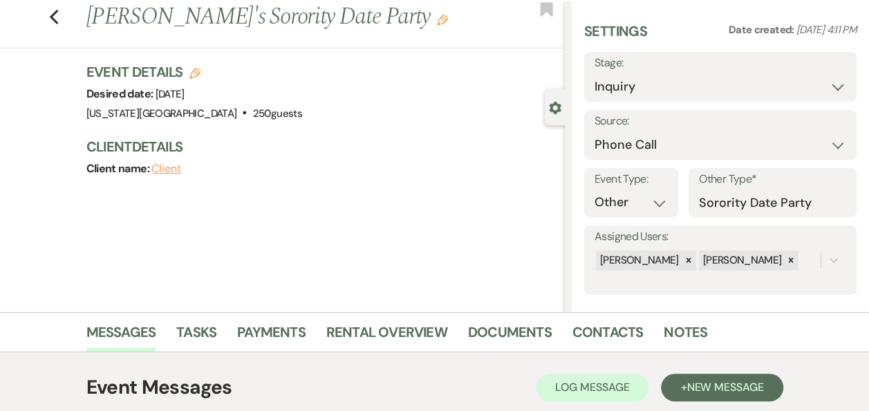
scroll to position [14, 0]
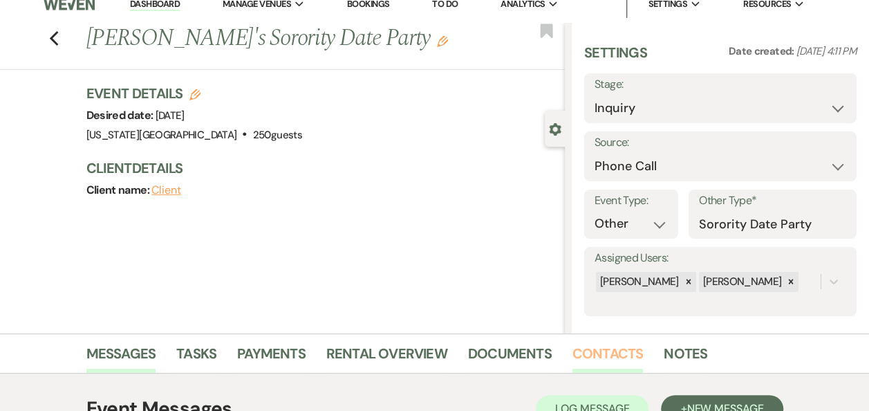
click at [597, 358] on link "Contacts" at bounding box center [608, 357] width 71 height 30
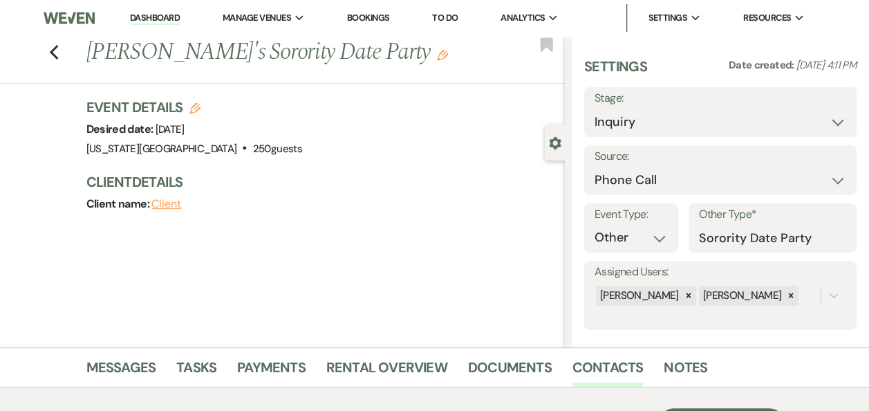
click at [159, 21] on link "Dashboard" at bounding box center [155, 18] width 50 height 13
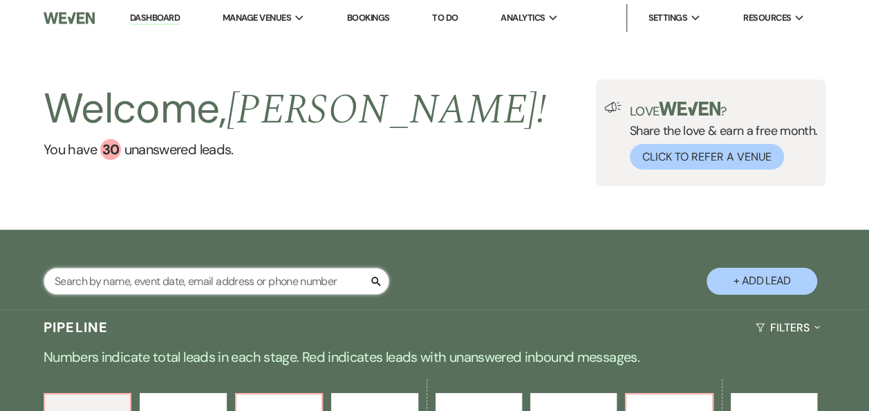
click at [185, 282] on input "text" at bounding box center [217, 281] width 346 height 27
type input "[PERSON_NAME]"
select select "6"
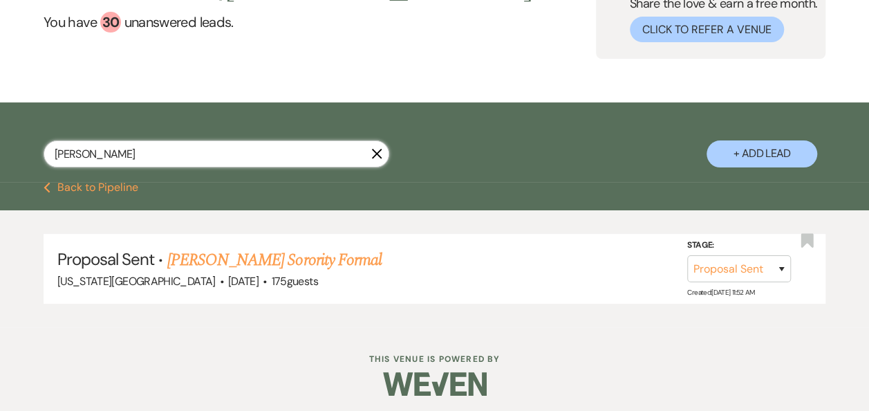
scroll to position [131, 0]
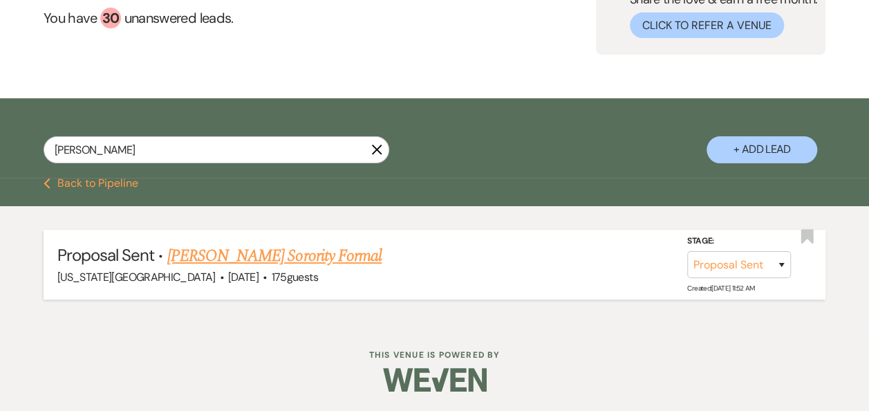
click at [322, 257] on link "[PERSON_NAME] Sorority Formal" at bounding box center [274, 255] width 214 height 25
select select "6"
select select "22"
select select "13"
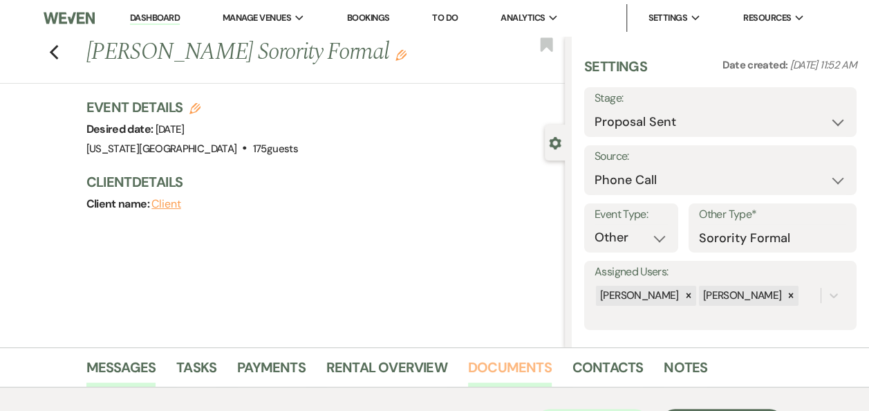
click at [522, 367] on link "Documents" at bounding box center [510, 371] width 84 height 30
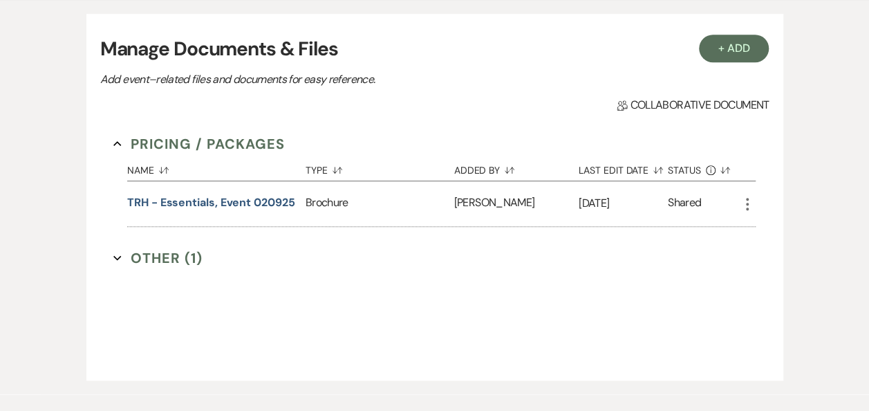
scroll to position [391, 0]
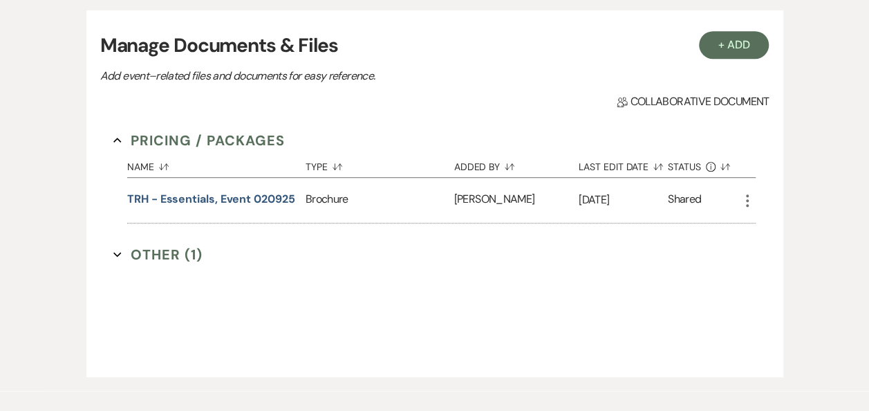
click at [154, 250] on button "Other (1) Expand" at bounding box center [157, 254] width 89 height 21
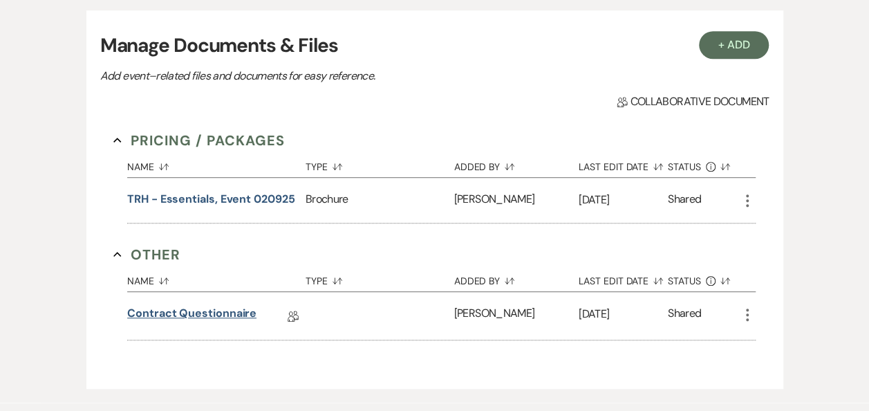
click at [210, 315] on link "Contract Questionnaire" at bounding box center [191, 315] width 129 height 21
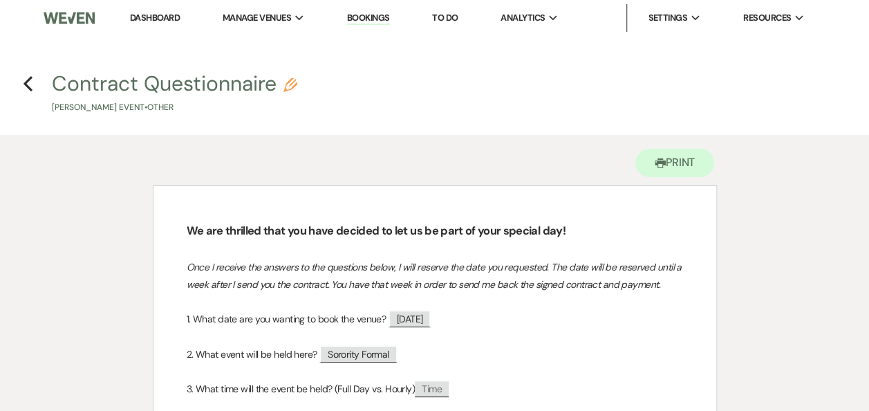
click at [163, 17] on link "Dashboard" at bounding box center [155, 18] width 50 height 12
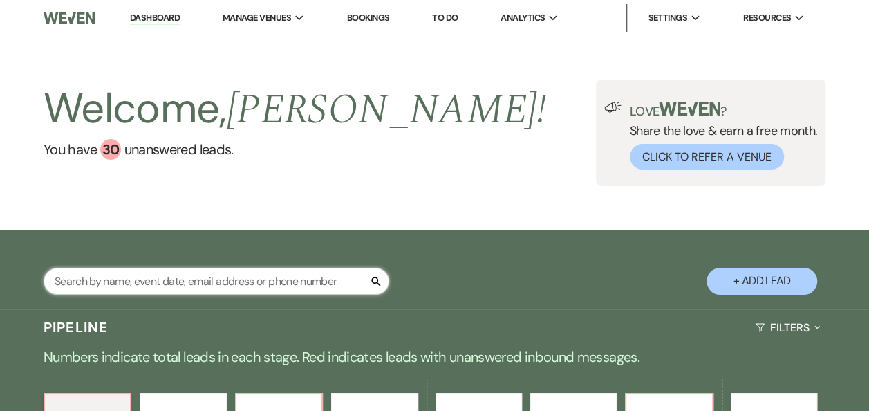
click at [187, 282] on input "text" at bounding box center [217, 281] width 346 height 27
type input "rebe"
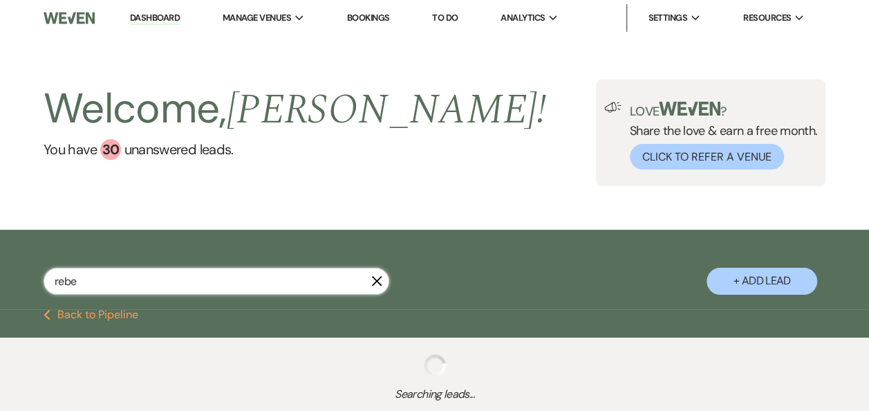
select select "6"
select select "5"
select select "8"
select select "10"
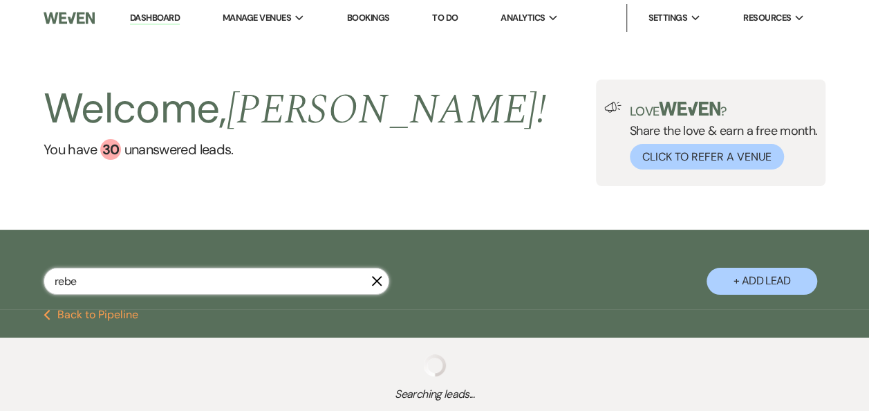
select select "5"
select select "8"
select select "5"
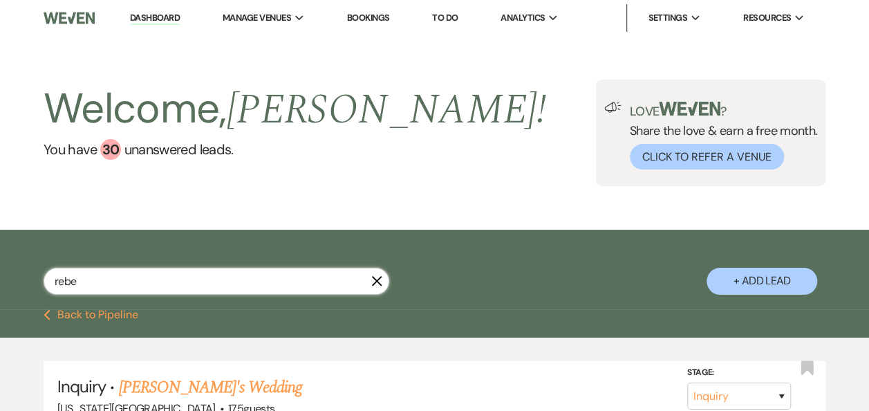
type input "rebe"
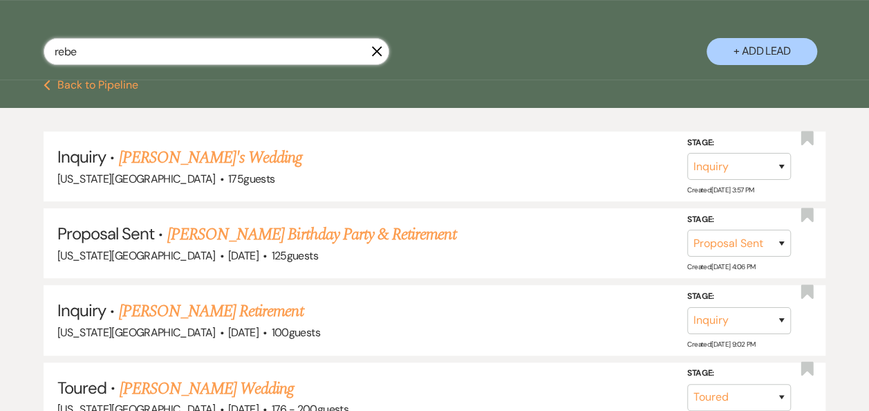
scroll to position [232, 0]
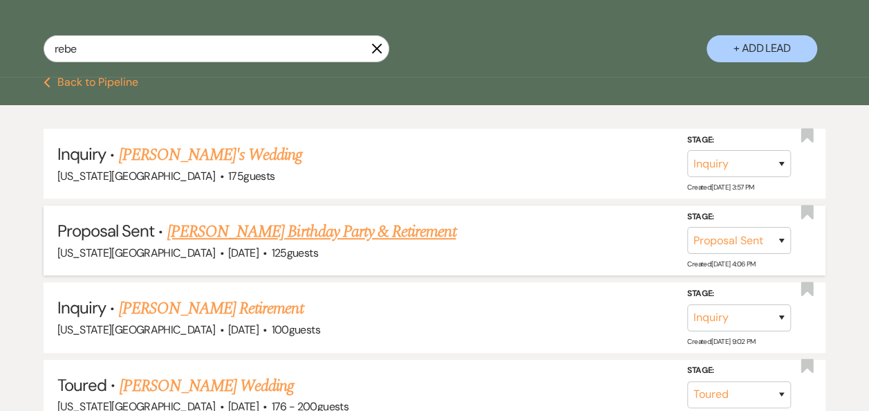
click at [382, 228] on link "[PERSON_NAME] Birthday Party & Retirement" at bounding box center [311, 231] width 289 height 25
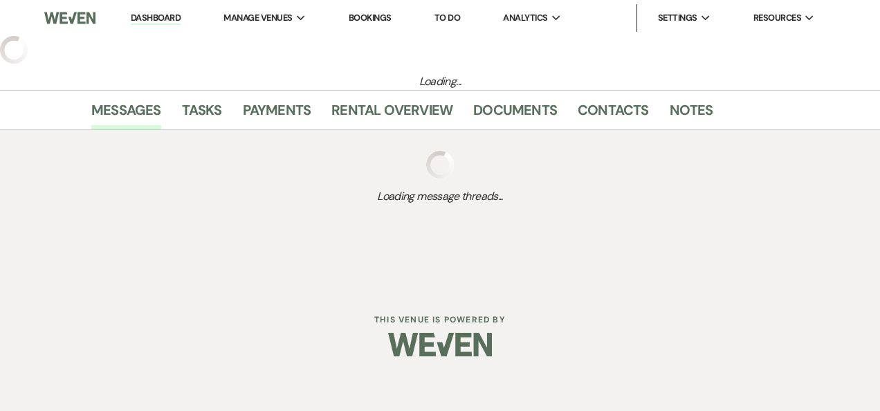
select select "6"
select select "12"
select select "13"
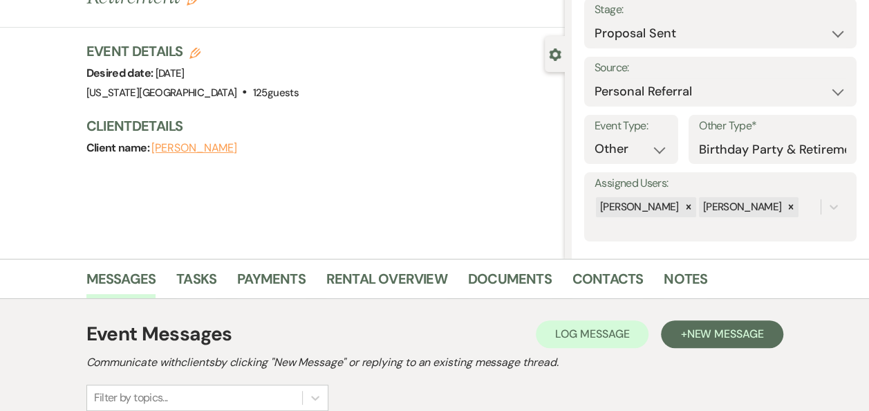
scroll to position [150, 0]
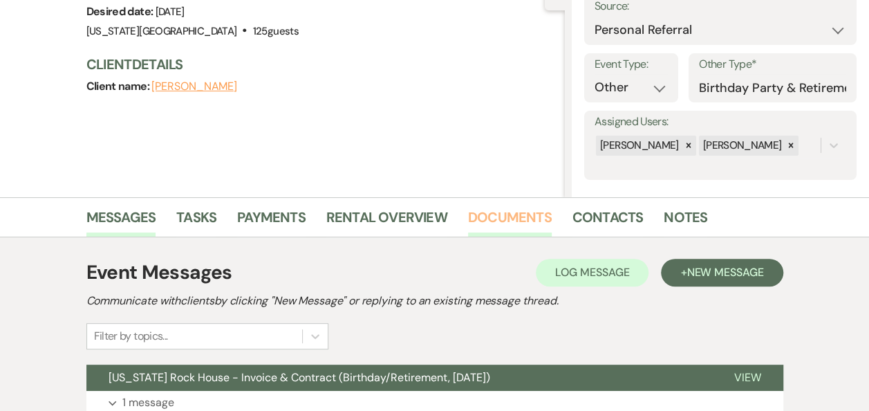
click at [504, 216] on link "Documents" at bounding box center [510, 221] width 84 height 30
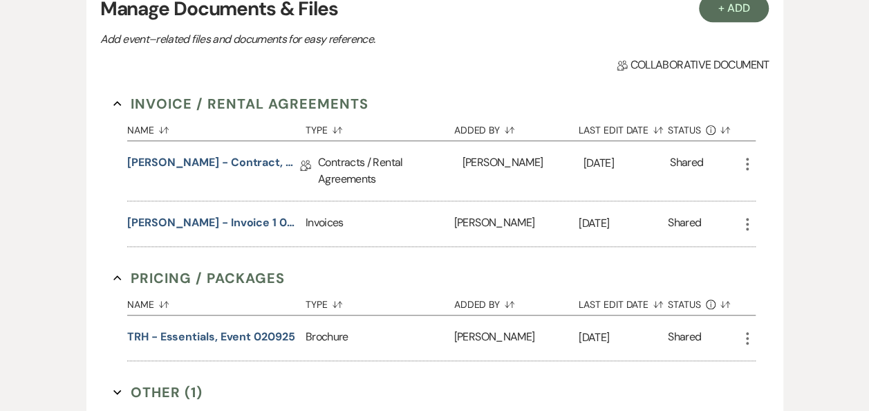
scroll to position [440, 0]
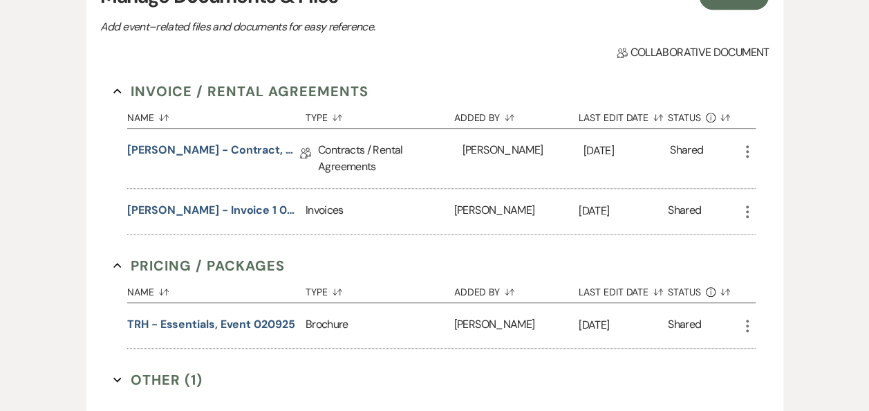
click at [748, 211] on icon "More" at bounding box center [747, 211] width 17 height 17
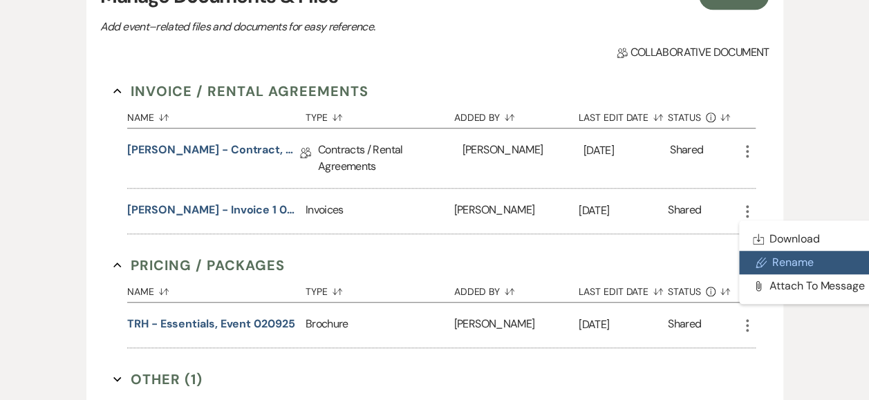
click at [783, 263] on button "Pencil Rename" at bounding box center [809, 263] width 140 height 24
select select "22"
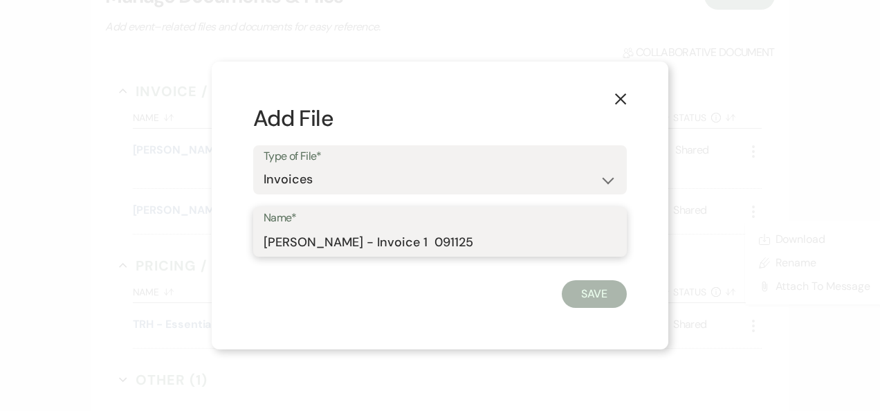
click at [264, 239] on input "[PERSON_NAME] - Invoice 1 091125" at bounding box center [440, 241] width 353 height 27
type input "XCL - [PERSON_NAME] - Invoice 1 091125"
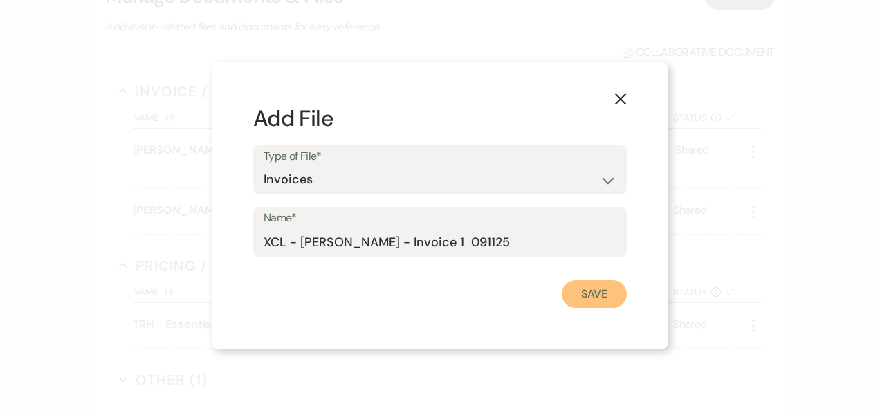
click at [596, 289] on button "Save" at bounding box center [594, 294] width 65 height 28
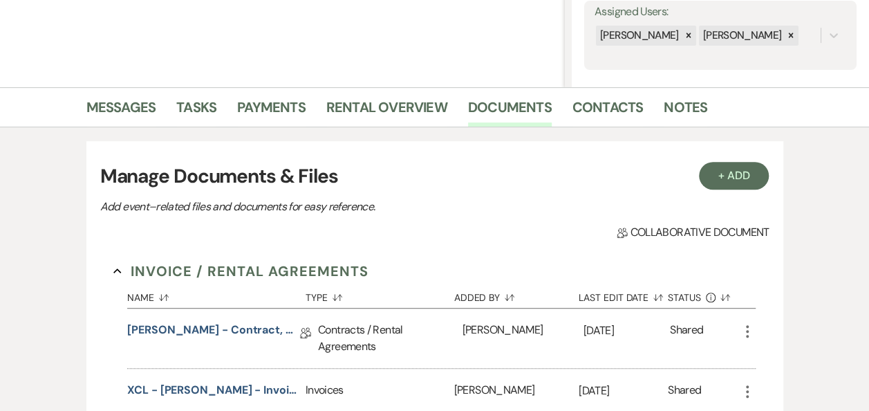
scroll to position [221, 0]
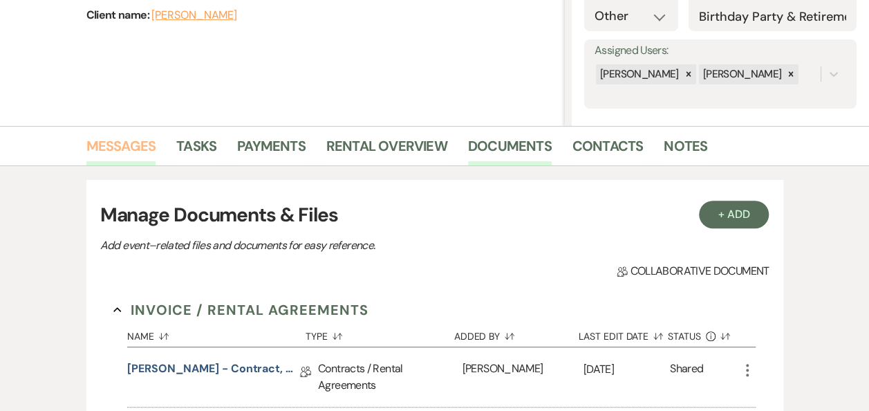
click at [130, 147] on link "Messages" at bounding box center [121, 150] width 70 height 30
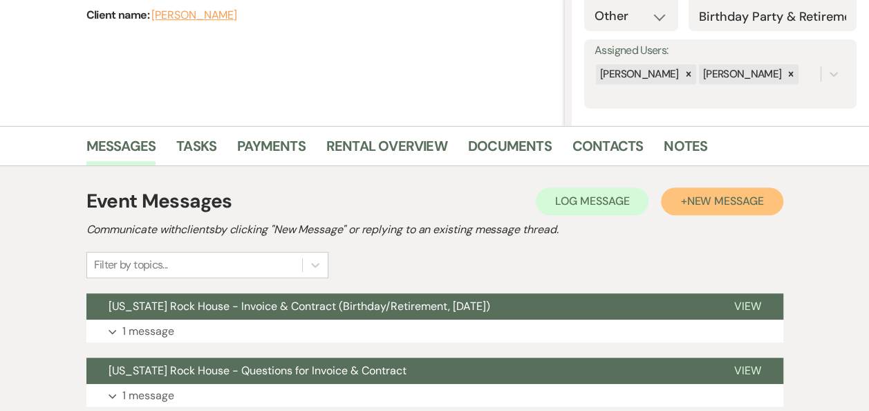
click at [712, 204] on span "New Message" at bounding box center [725, 201] width 77 height 15
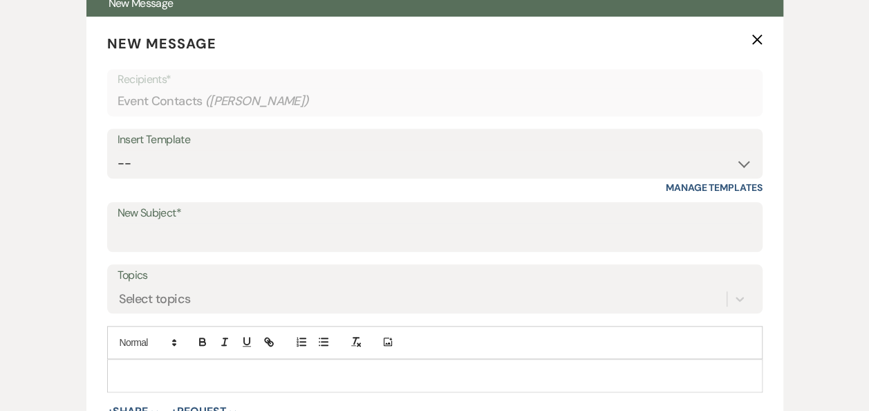
scroll to position [585, 0]
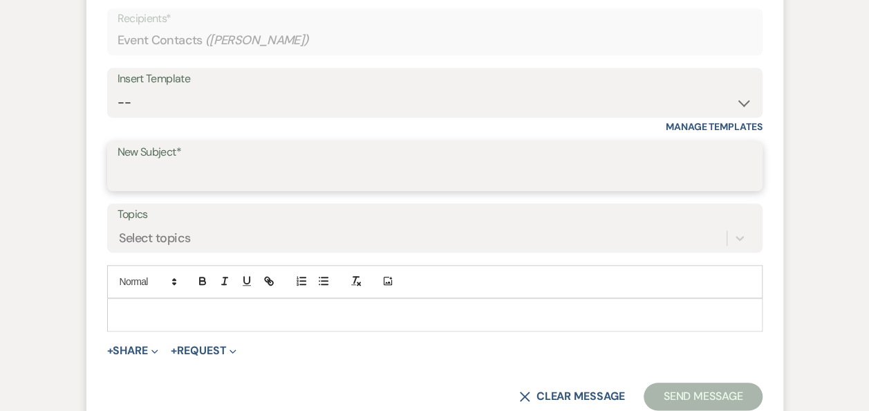
click at [522, 181] on input "New Subject*" at bounding box center [435, 176] width 635 height 27
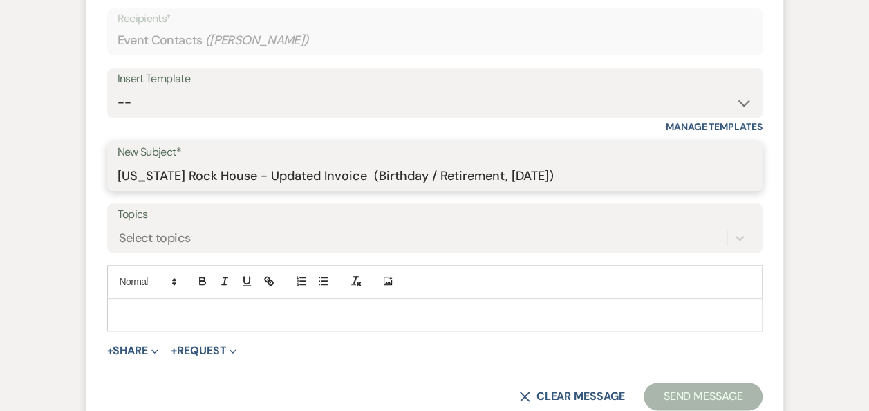
type input "[US_STATE] Rock House - Updated Invoice (Birthday / Retirement, [DATE])"
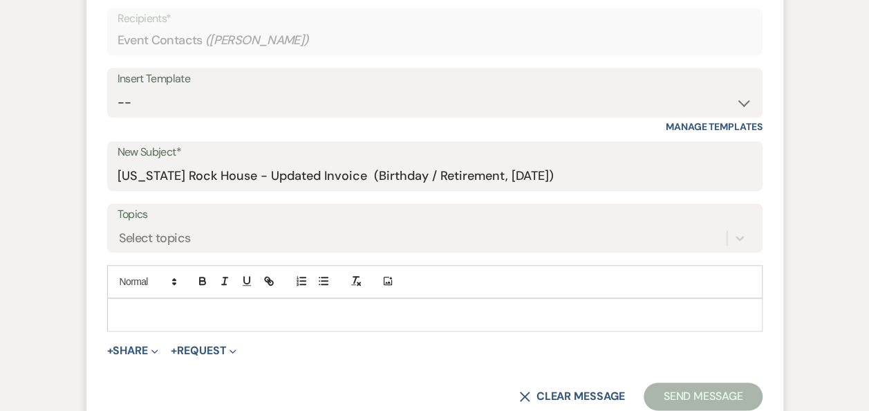
click at [144, 309] on p at bounding box center [435, 314] width 634 height 15
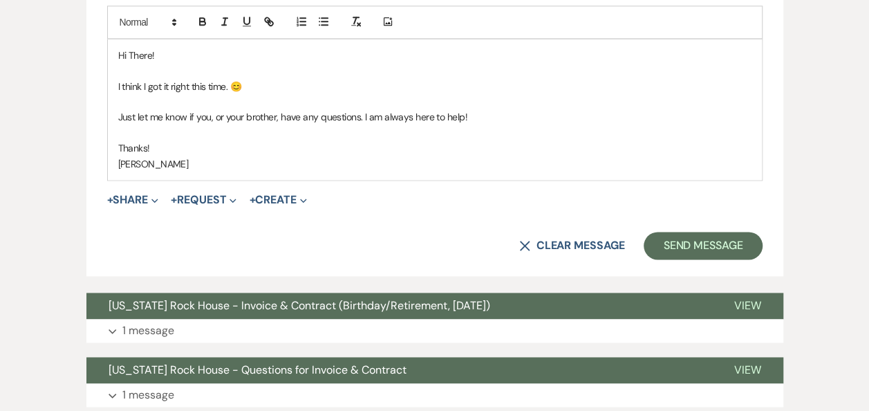
scroll to position [841, 0]
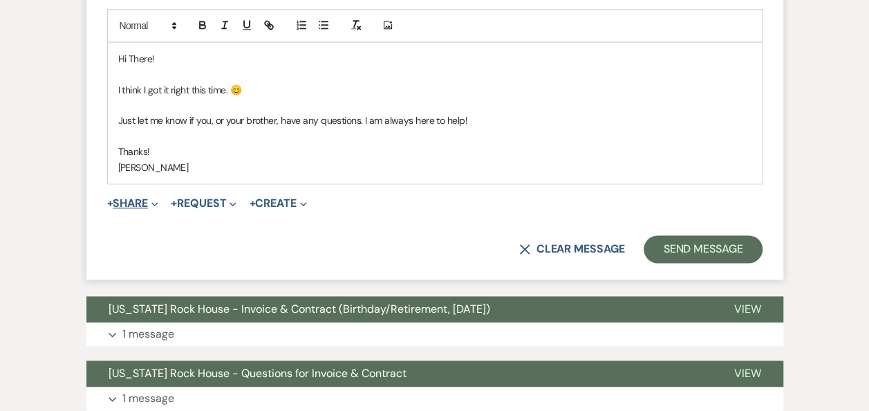
click at [141, 200] on button "+ Share Expand" at bounding box center [133, 203] width 52 height 11
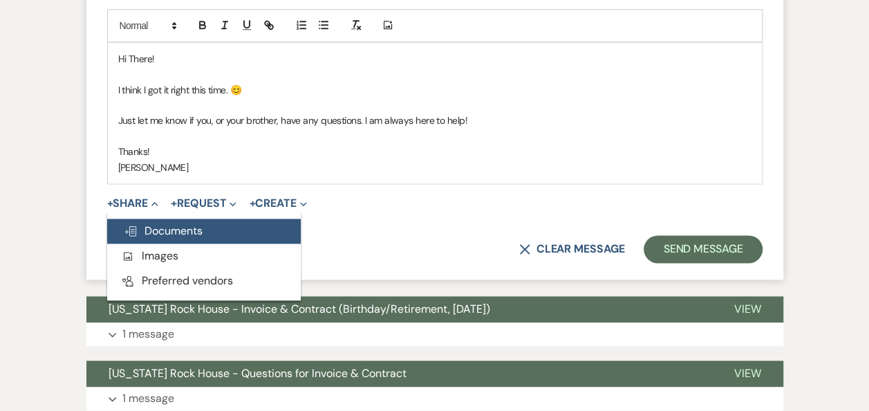
click at [163, 230] on span "Doc Upload Documents" at bounding box center [163, 230] width 79 height 15
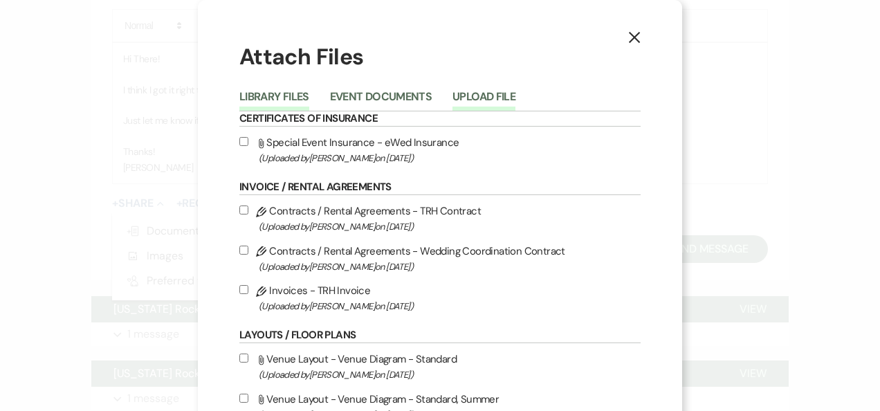
click at [477, 89] on li "Upload File" at bounding box center [494, 99] width 84 height 23
click at [479, 98] on button "Upload File" at bounding box center [483, 100] width 63 height 19
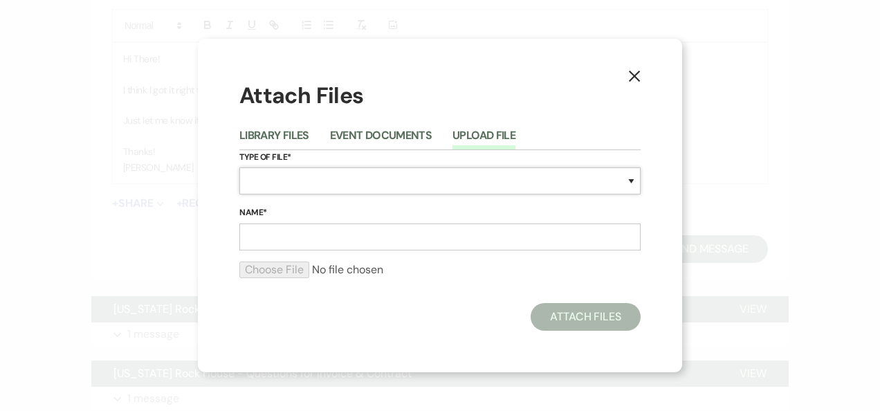
click at [638, 181] on select "Special Event Insurance Vendor Certificate of Insurance Contracts / Rental Agre…" at bounding box center [439, 180] width 401 height 27
select select "22"
click at [239, 167] on select "Special Event Insurance Vendor Certificate of Insurance Contracts / Rental Agre…" at bounding box center [439, 180] width 401 height 27
click at [293, 232] on input "Name*" at bounding box center [439, 236] width 401 height 27
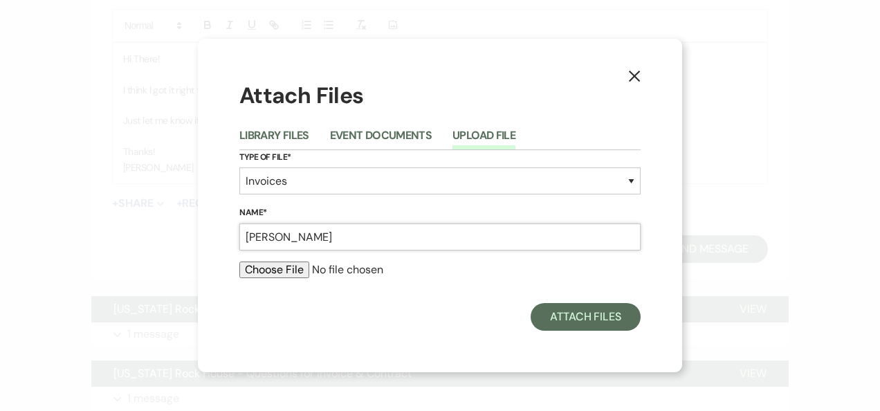
type input "[PERSON_NAME] - Invoice 1 091125"
click at [277, 271] on input "file" at bounding box center [439, 269] width 401 height 17
type input "C:\fakepath\[PERSON_NAME] - Invoice 1 091125.pdf"
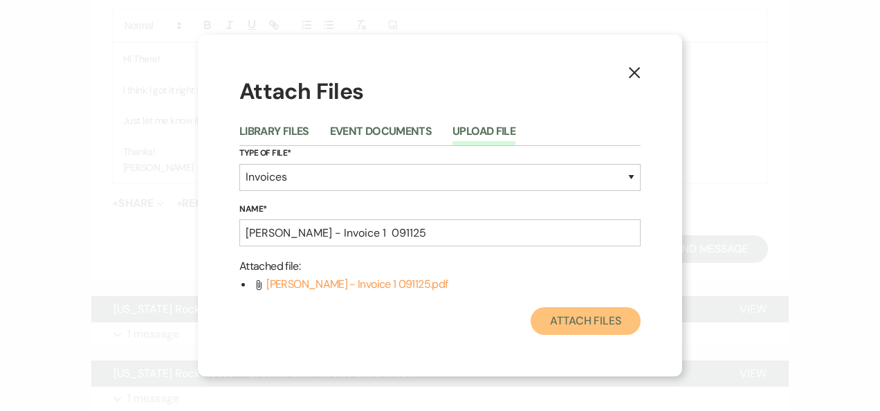
click at [575, 319] on button "Attach Files" at bounding box center [586, 321] width 110 height 28
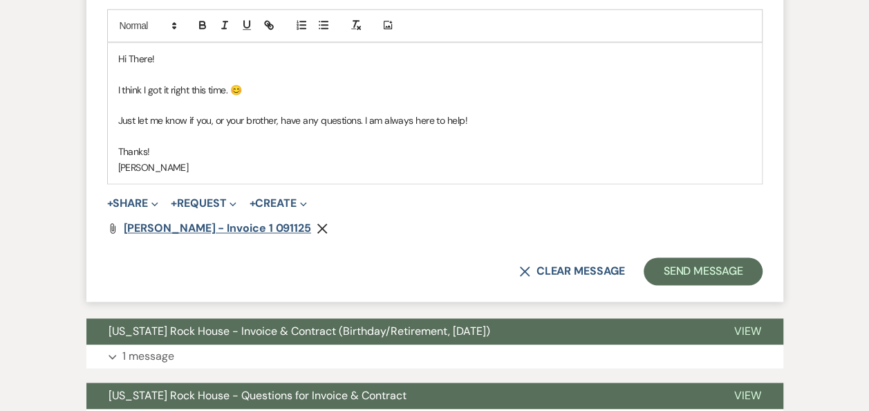
click at [178, 224] on span "[PERSON_NAME] - Invoice 1 091125" at bounding box center [217, 228] width 187 height 15
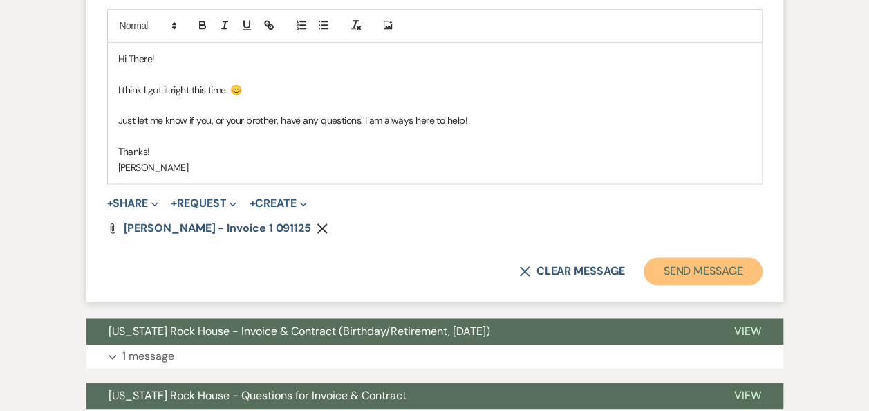
click at [702, 271] on button "Send Message" at bounding box center [703, 271] width 118 height 28
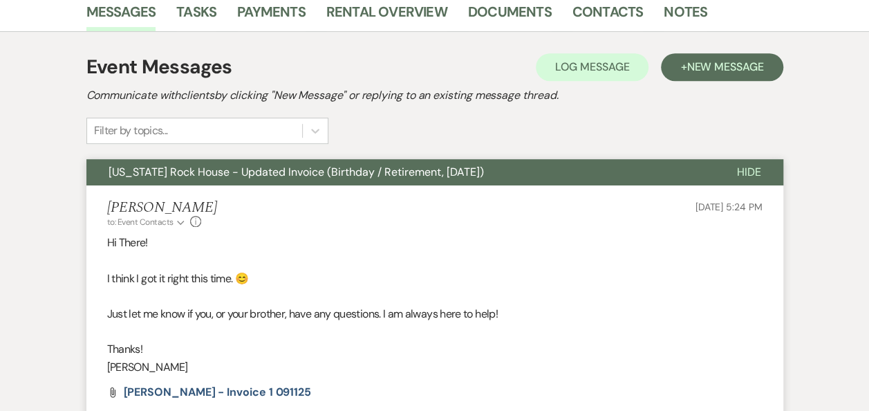
scroll to position [0, 0]
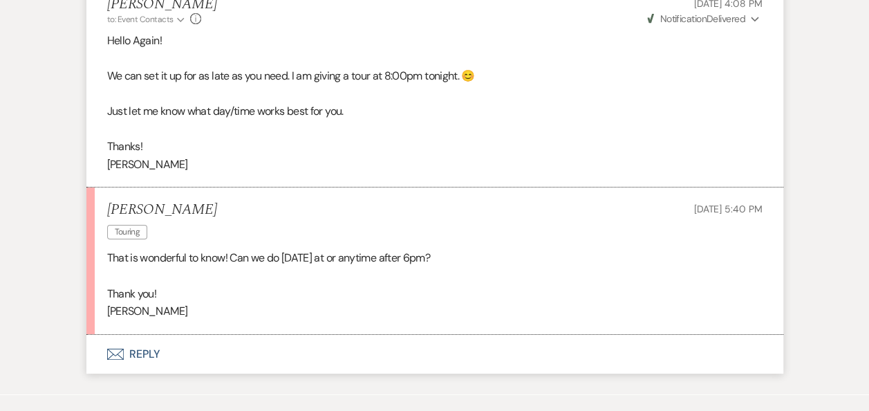
scroll to position [2577, 0]
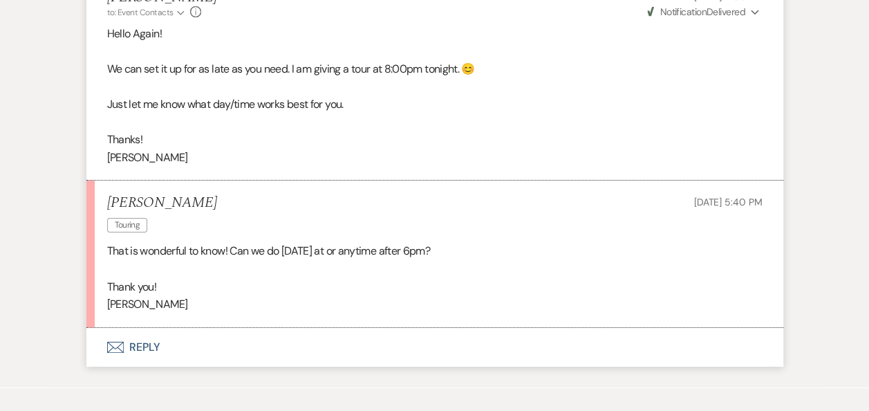
click at [144, 344] on button "Envelope Reply" at bounding box center [434, 347] width 697 height 39
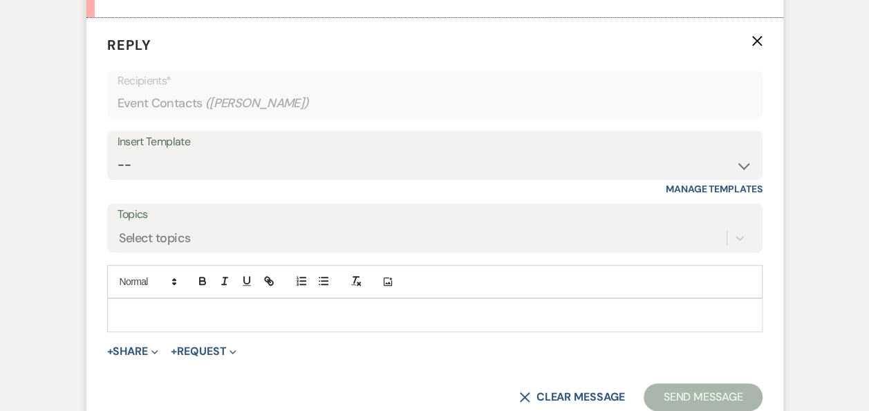
scroll to position [2891, 0]
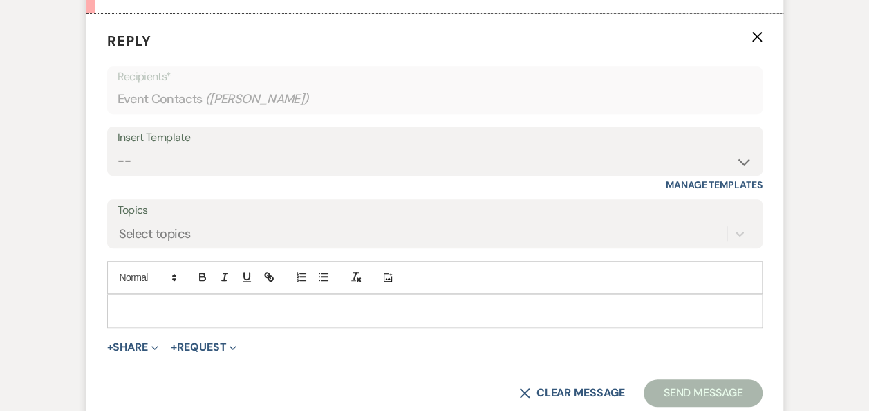
click at [273, 303] on p at bounding box center [435, 310] width 634 height 15
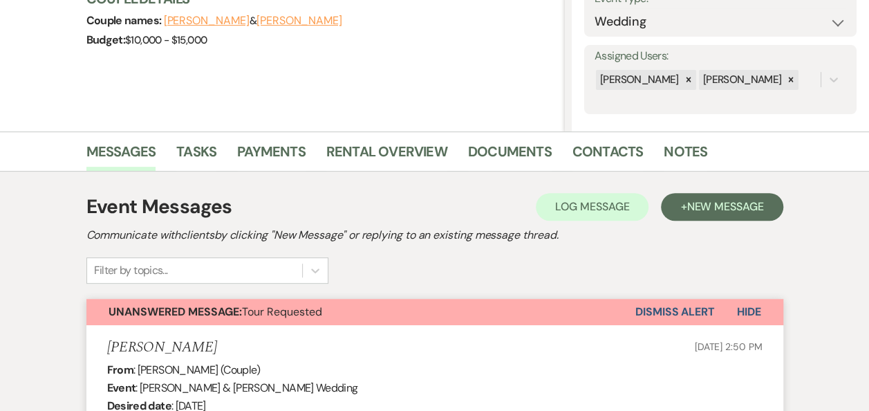
scroll to position [220, 0]
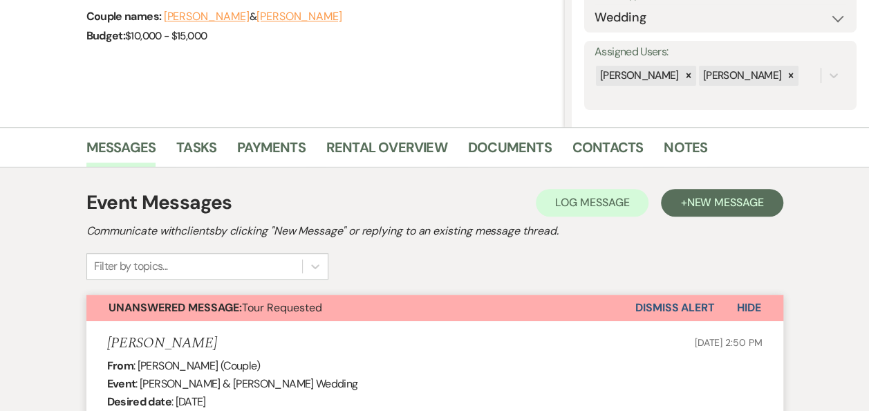
click at [291, 19] on button "Isabel Buchman" at bounding box center [300, 16] width 86 height 11
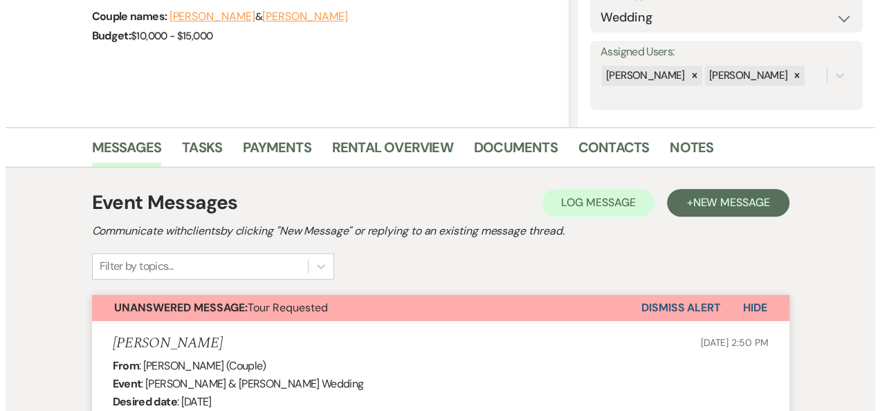
scroll to position [93, 0]
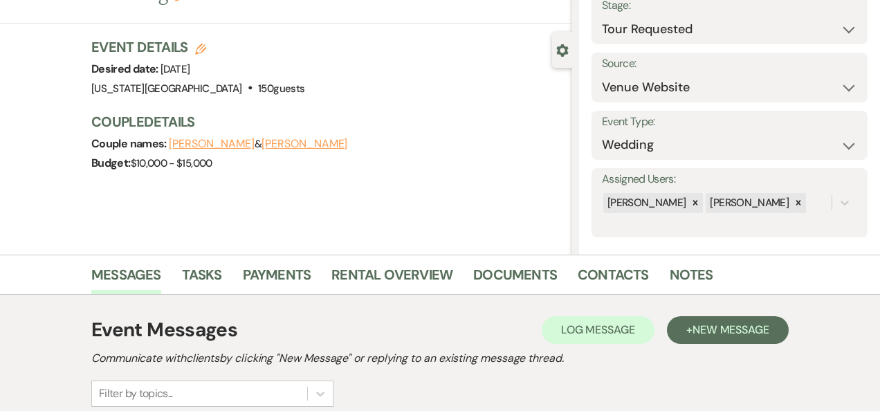
select select "email"
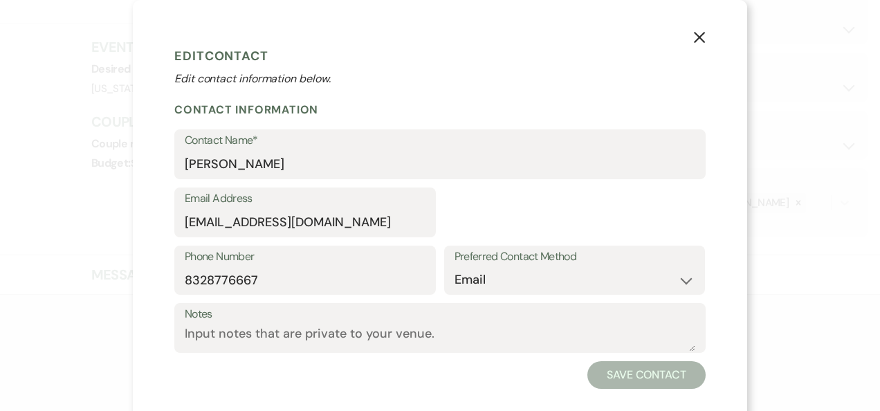
select select "1"
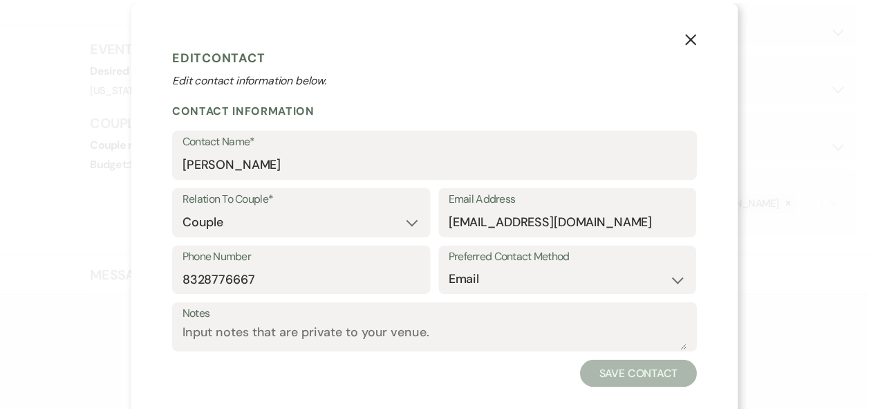
scroll to position [220, 0]
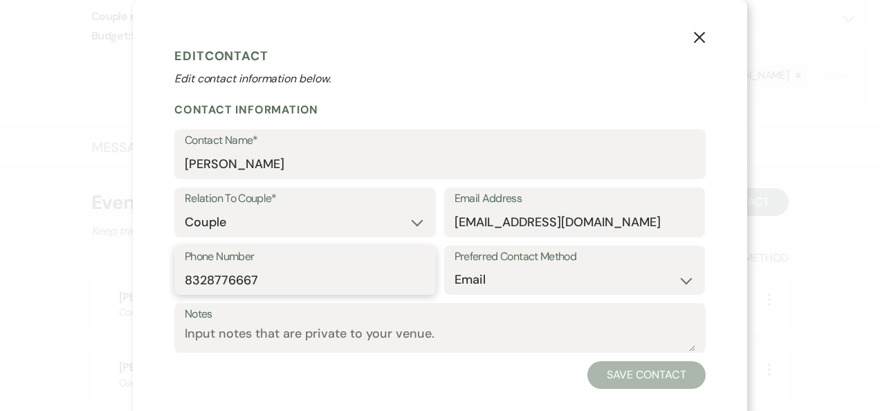
drag, startPoint x: 264, startPoint y: 275, endPoint x: 136, endPoint y: 295, distance: 130.3
click at [136, 295] on div "X Edit Contact Edit contact information below. Contact Information Contact Name…" at bounding box center [440, 215] width 614 height 430
click at [693, 43] on icon "X" at bounding box center [699, 37] width 12 height 12
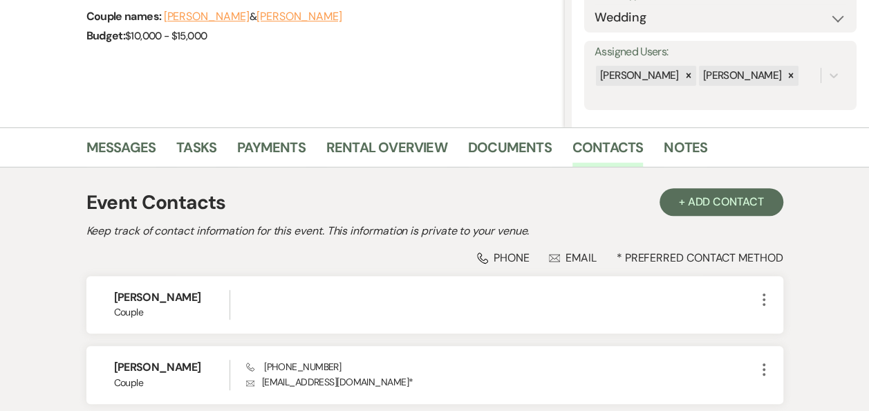
scroll to position [335, 0]
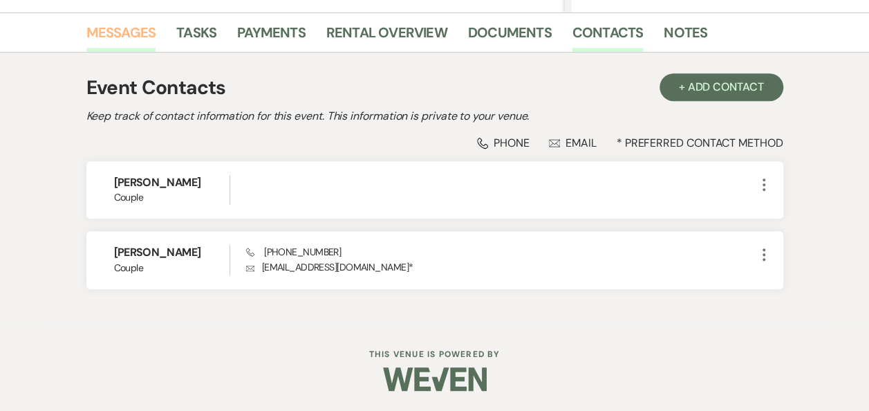
click at [132, 32] on link "Messages" at bounding box center [121, 36] width 70 height 30
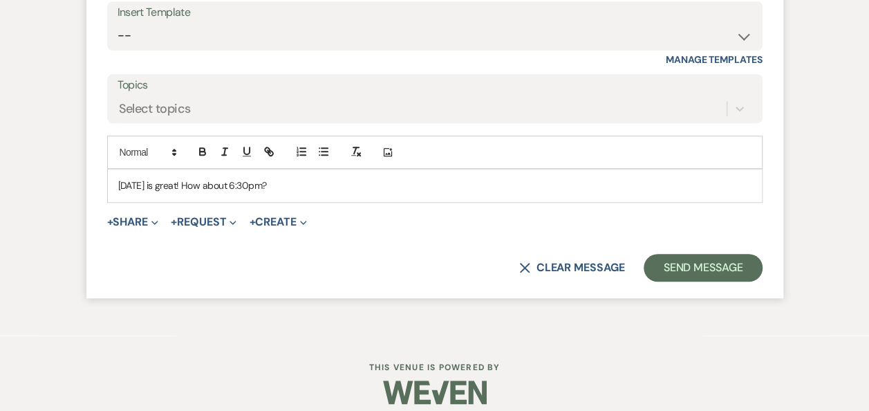
scroll to position [3027, 0]
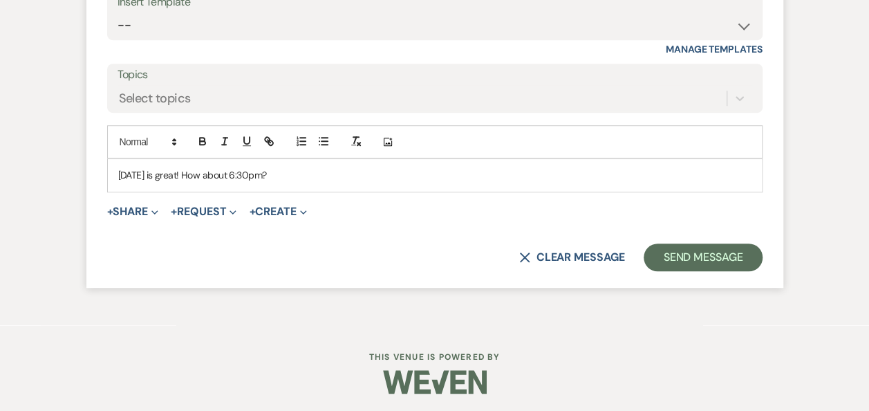
click at [311, 172] on p "Wed. 9/24/25 is great! How about 6:30pm?" at bounding box center [435, 174] width 634 height 15
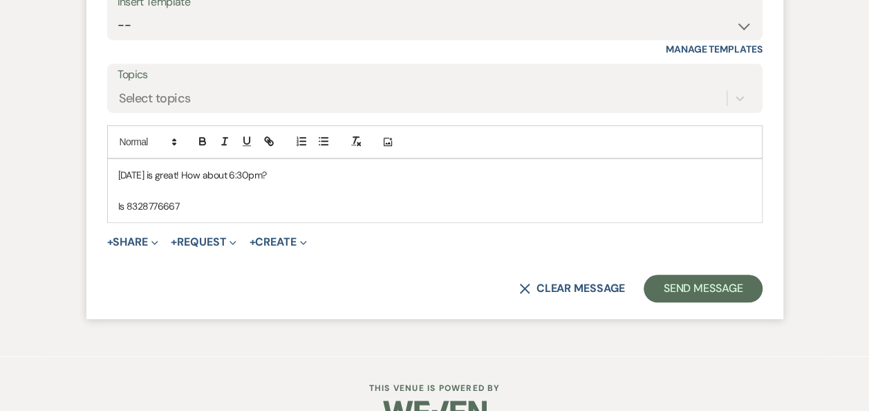
click at [143, 199] on p "Is 8328776667" at bounding box center [435, 206] width 634 height 15
click at [219, 206] on p "Is 832.877.6667" at bounding box center [435, 206] width 634 height 15
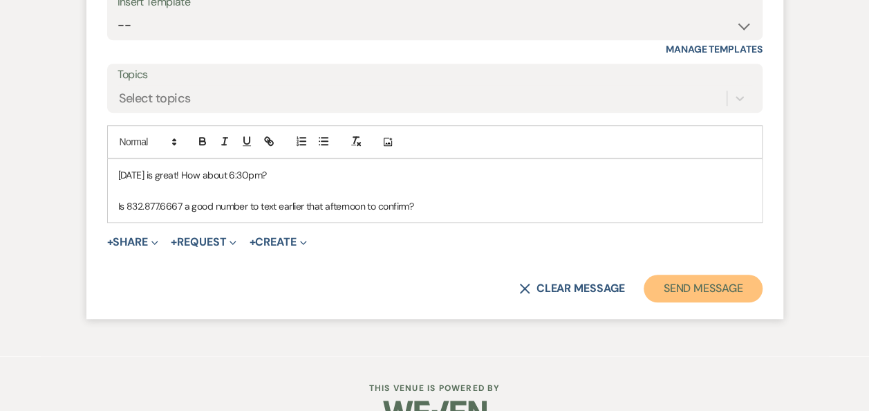
click at [683, 284] on button "Send Message" at bounding box center [703, 289] width 118 height 28
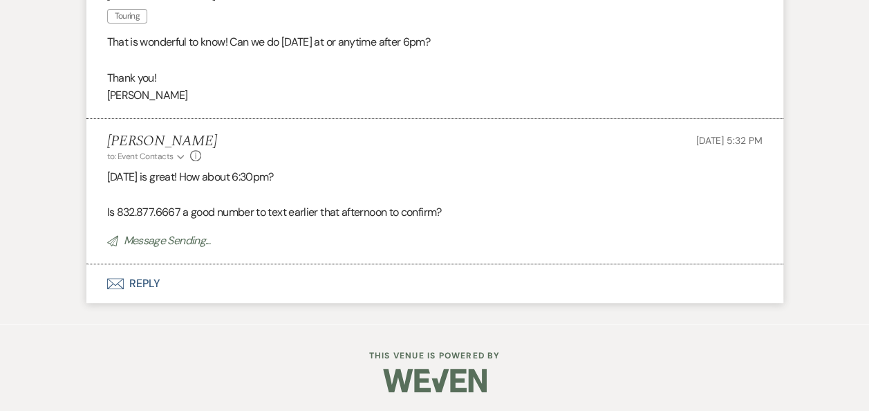
drag, startPoint x: 309, startPoint y: 177, endPoint x: 107, endPoint y: 172, distance: 202.0
click at [107, 172] on p "Wed. 9/24/25 is great! How about 6:30pm?" at bounding box center [435, 177] width 656 height 18
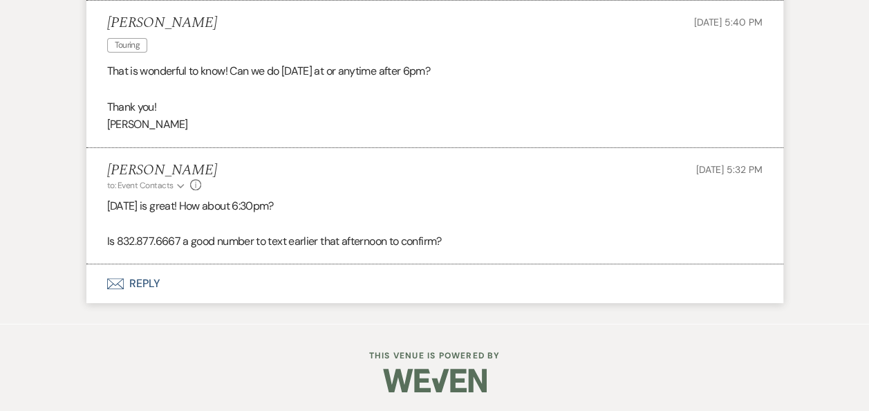
copy p "Wed. 9/24/25 is great! How about 6:30pm?"
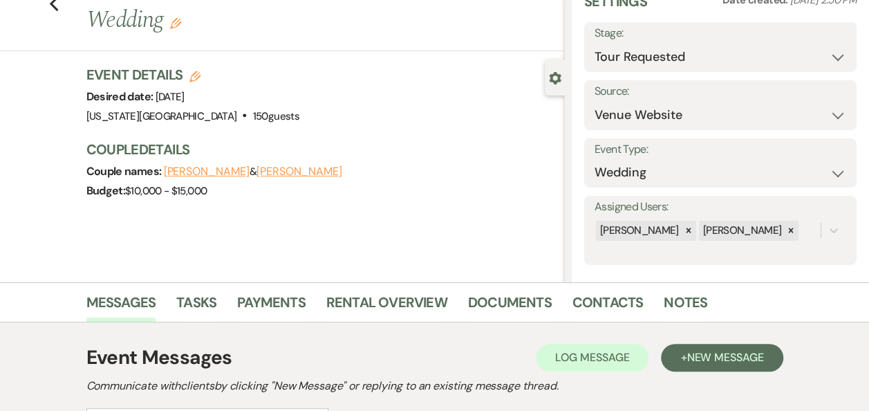
scroll to position [54, 0]
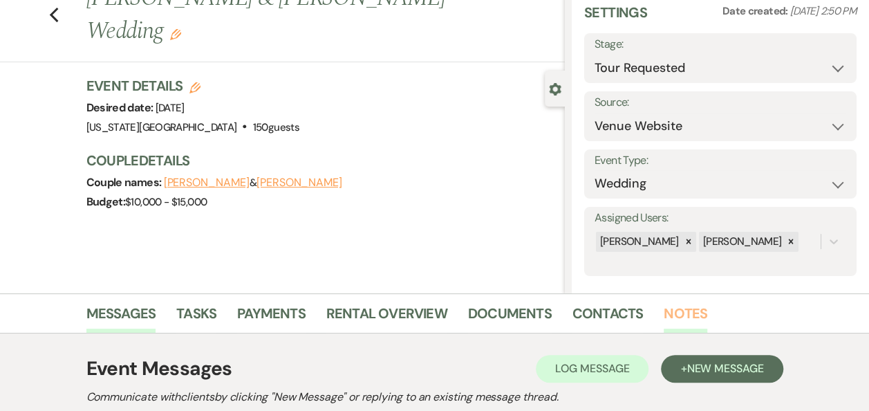
click at [676, 311] on link "Notes" at bounding box center [686, 317] width 44 height 30
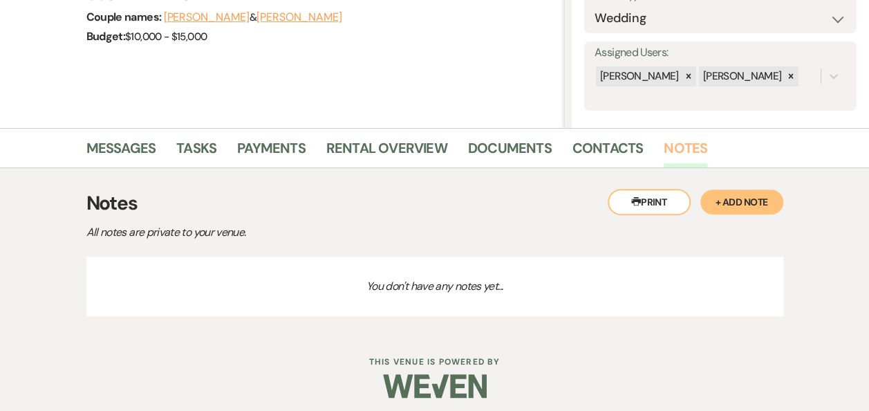
scroll to position [227, 0]
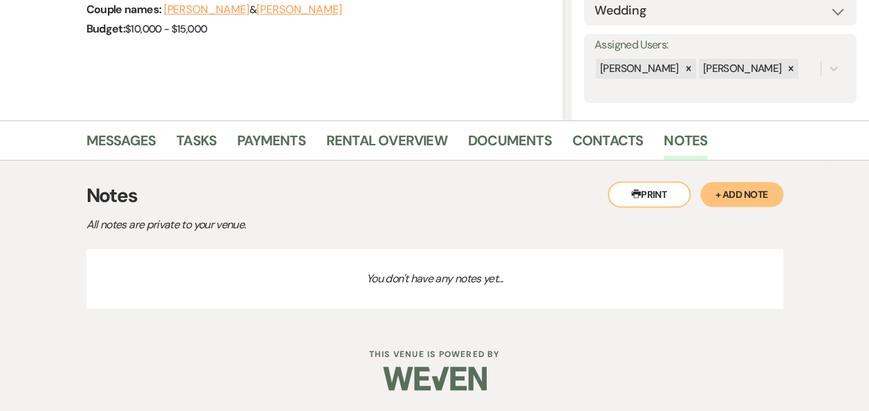
click at [740, 195] on button "+ Add Note" at bounding box center [742, 194] width 83 height 25
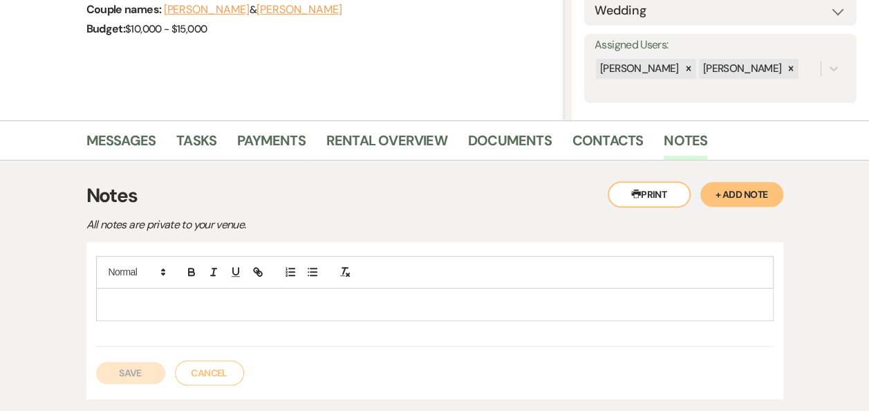
click at [266, 297] on p at bounding box center [435, 304] width 656 height 15
click at [274, 302] on p "Tour - Wed. 9/24/25 @ 6:30pm" at bounding box center [435, 304] width 656 height 15
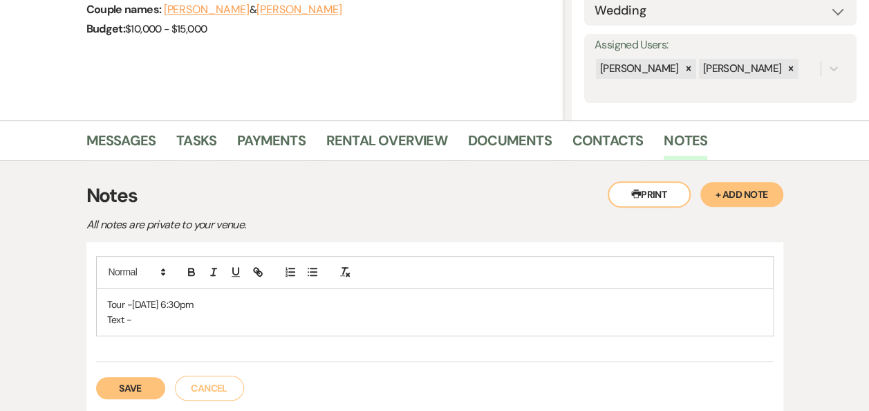
click at [131, 387] on button "Save" at bounding box center [130, 388] width 69 height 22
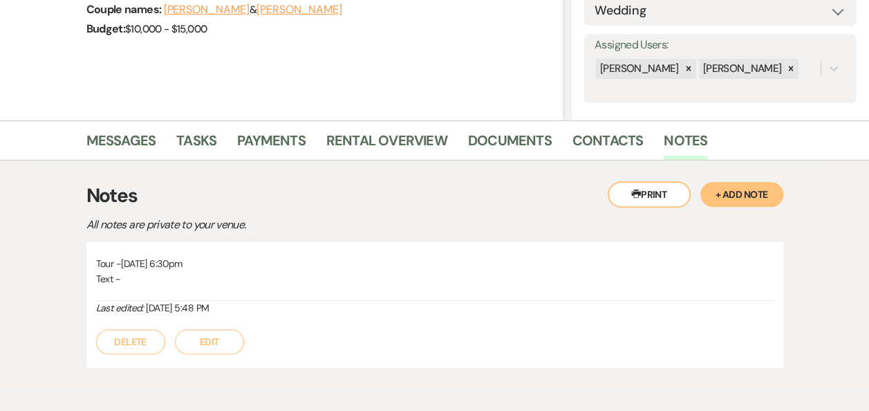
click at [315, 12] on button "Isabel Buchman" at bounding box center [300, 9] width 86 height 11
select select "1"
select select "email"
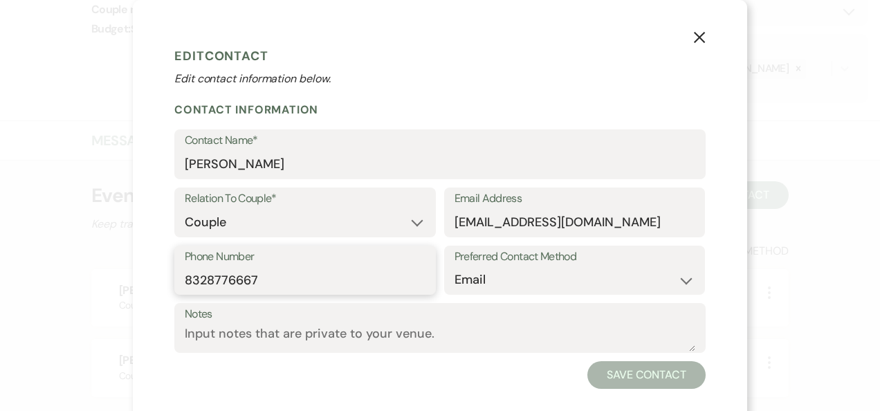
drag, startPoint x: 261, startPoint y: 277, endPoint x: 169, endPoint y: 271, distance: 92.2
click at [174, 271] on div "Phone Number 8328776667" at bounding box center [304, 271] width 261 height 50
click at [694, 37] on use "button" at bounding box center [699, 37] width 11 height 11
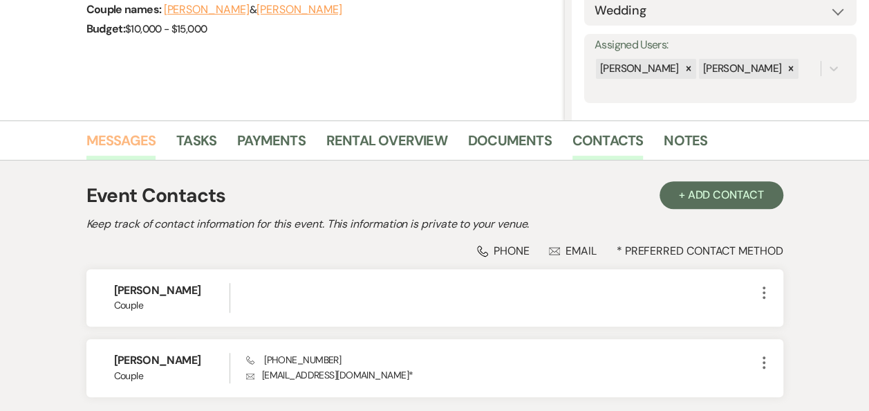
click at [140, 137] on link "Messages" at bounding box center [121, 144] width 70 height 30
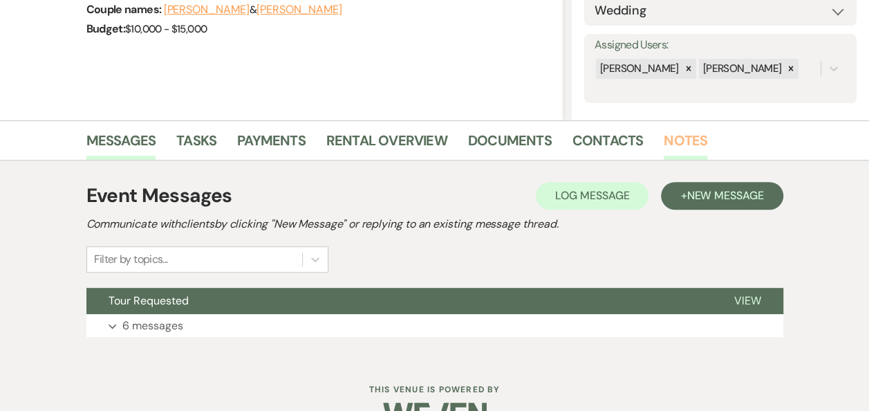
click at [664, 141] on link "Notes" at bounding box center [686, 144] width 44 height 30
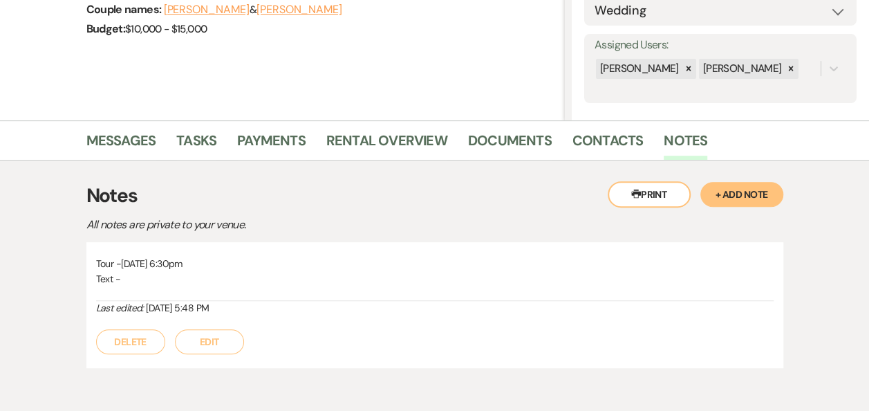
click at [215, 344] on button "Edit" at bounding box center [209, 341] width 69 height 25
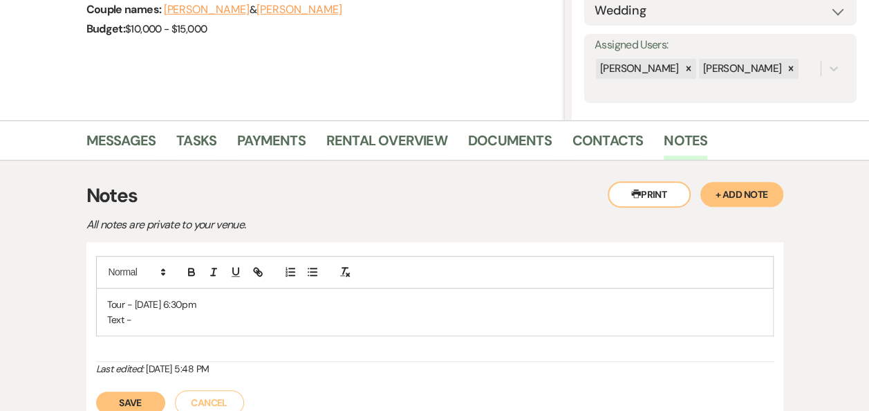
click at [152, 322] on p "Text -" at bounding box center [435, 319] width 656 height 15
click at [148, 321] on p "Text - 8328776667" at bounding box center [435, 319] width 656 height 15
click at [134, 398] on button "Save" at bounding box center [130, 402] width 69 height 22
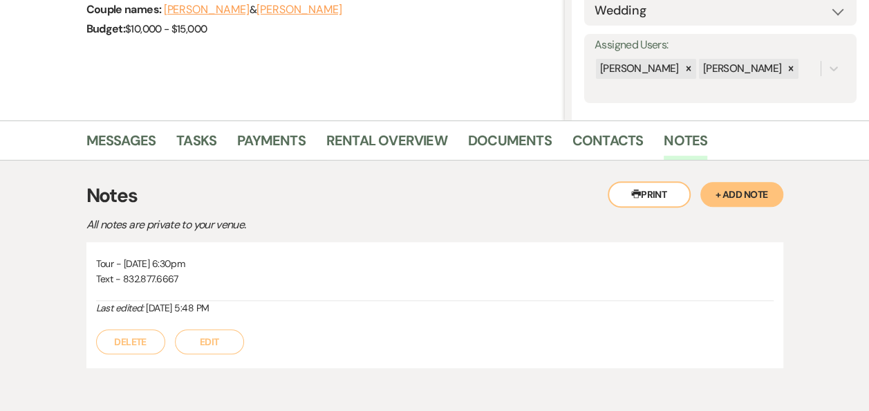
click at [649, 202] on button "Printer Print" at bounding box center [649, 194] width 83 height 26
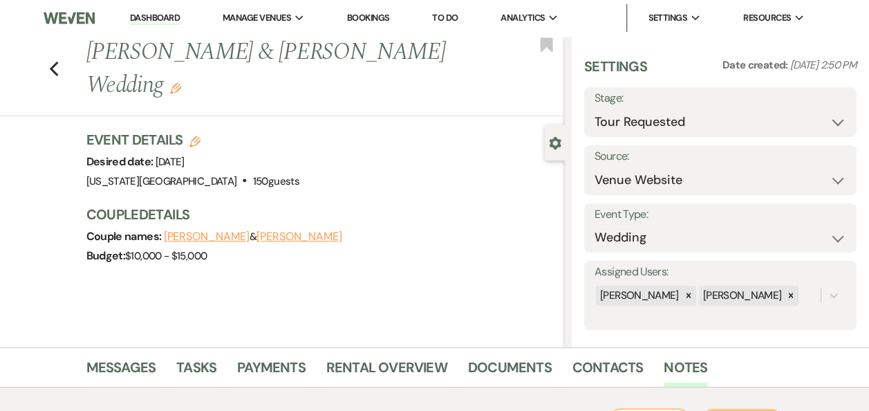
click at [208, 241] on button "Benjamin Steen" at bounding box center [207, 236] width 86 height 11
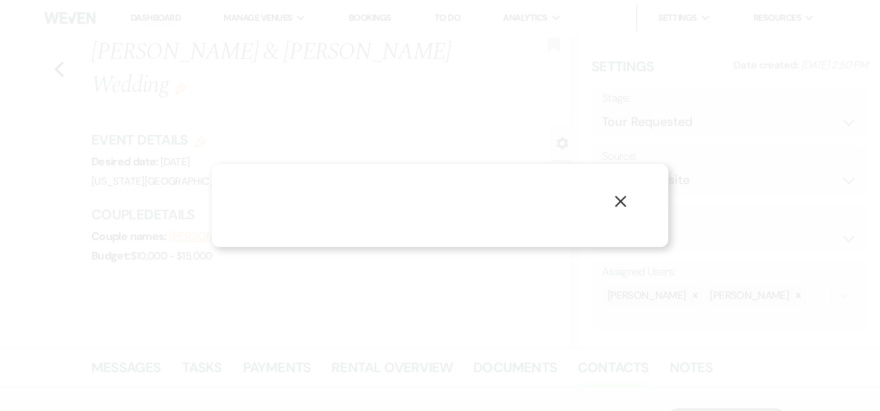
select select "1"
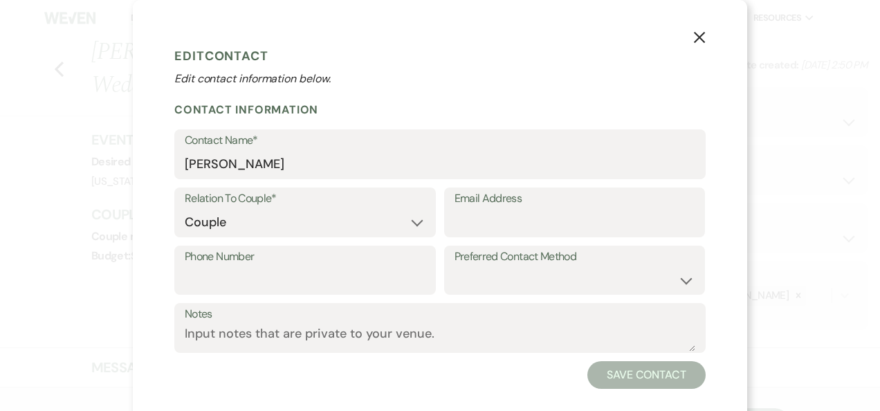
click at [694, 40] on icon "X" at bounding box center [699, 37] width 12 height 12
